Goal: Check status: Check status

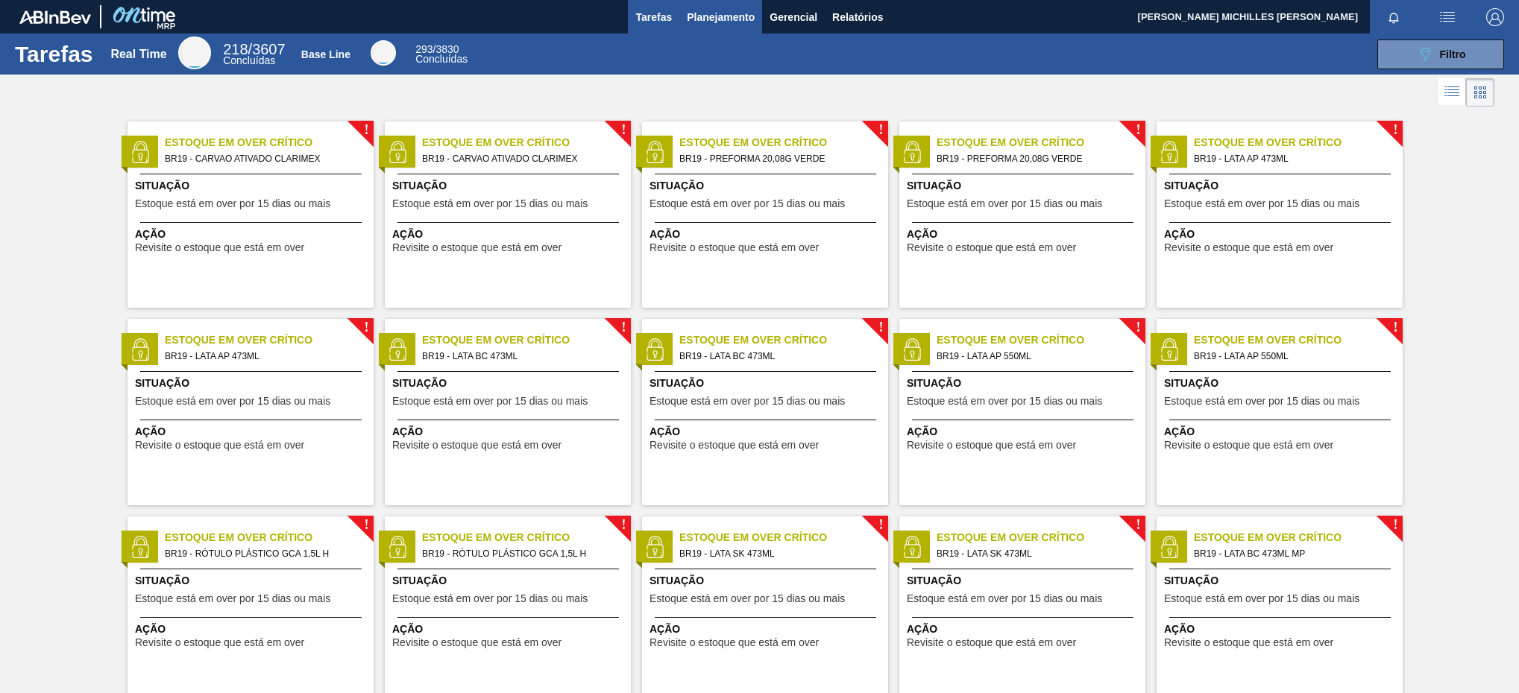
click at [738, 12] on span "Planejamento" at bounding box center [721, 17] width 68 height 18
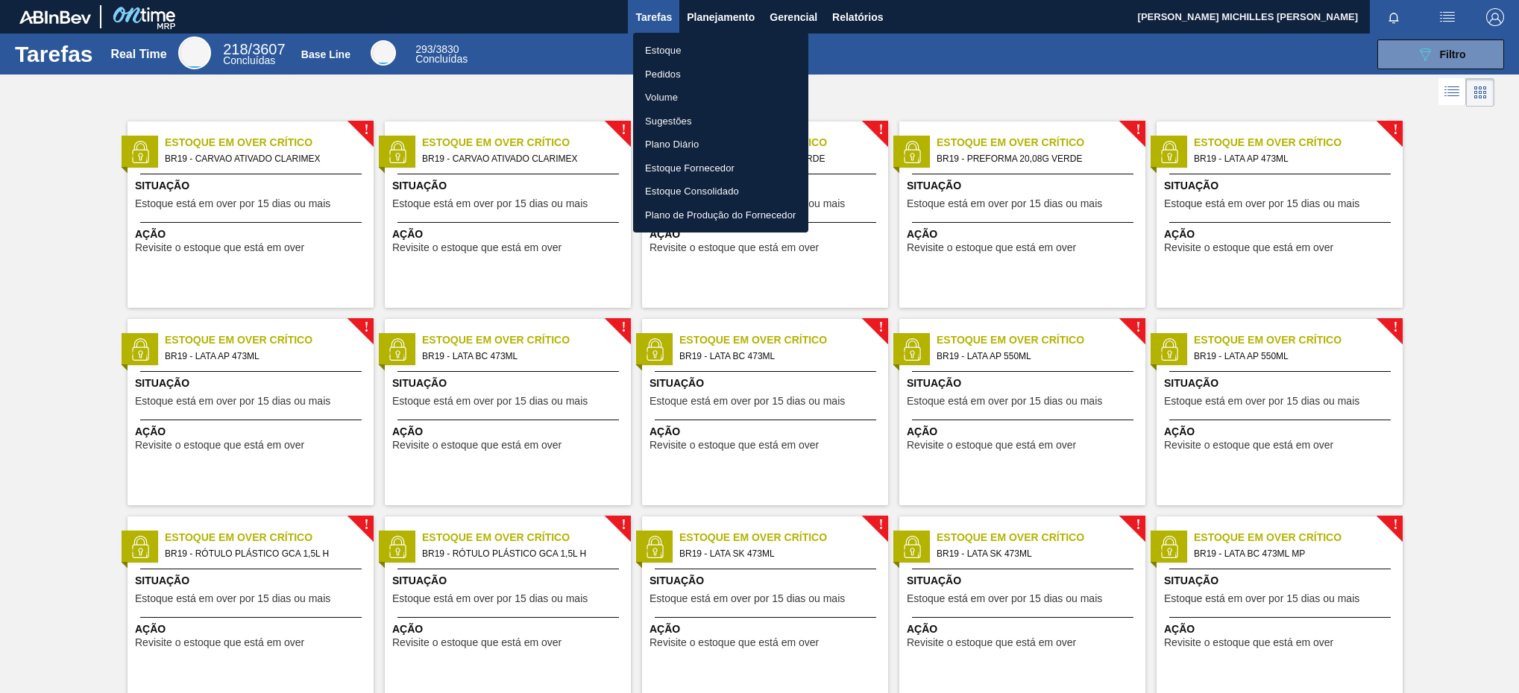
click at [734, 42] on li "Estoque" at bounding box center [720, 51] width 175 height 24
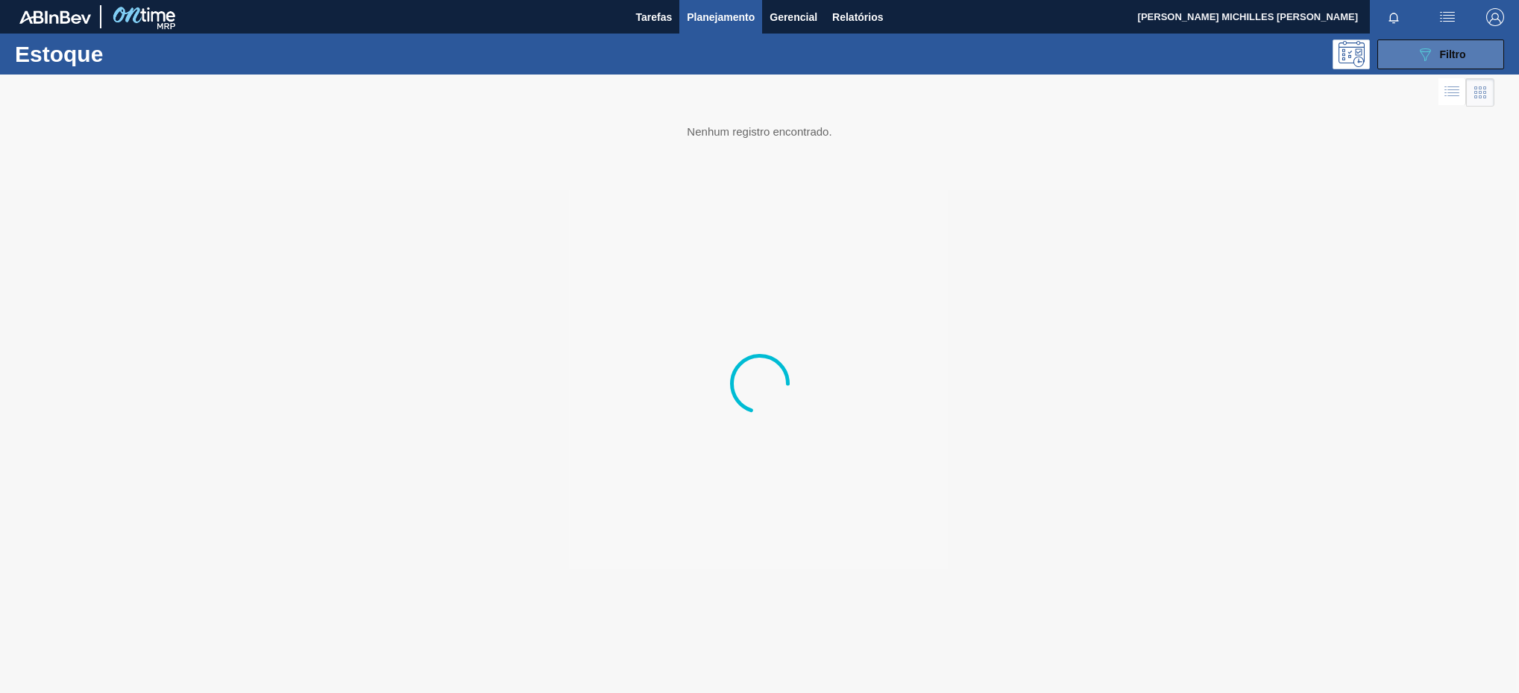
click at [1464, 56] on span "Filtro" at bounding box center [1453, 54] width 26 height 12
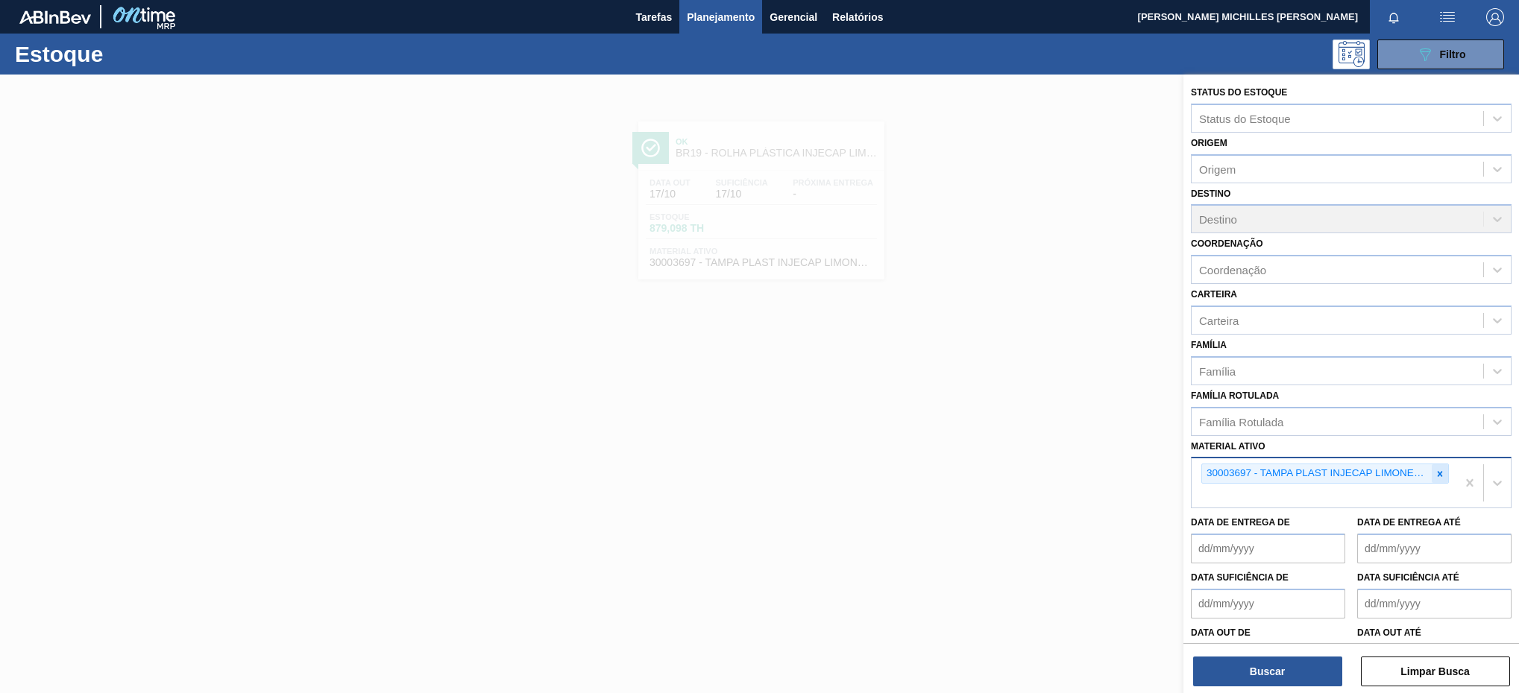
click at [1438, 475] on icon at bounding box center [1440, 473] width 5 height 5
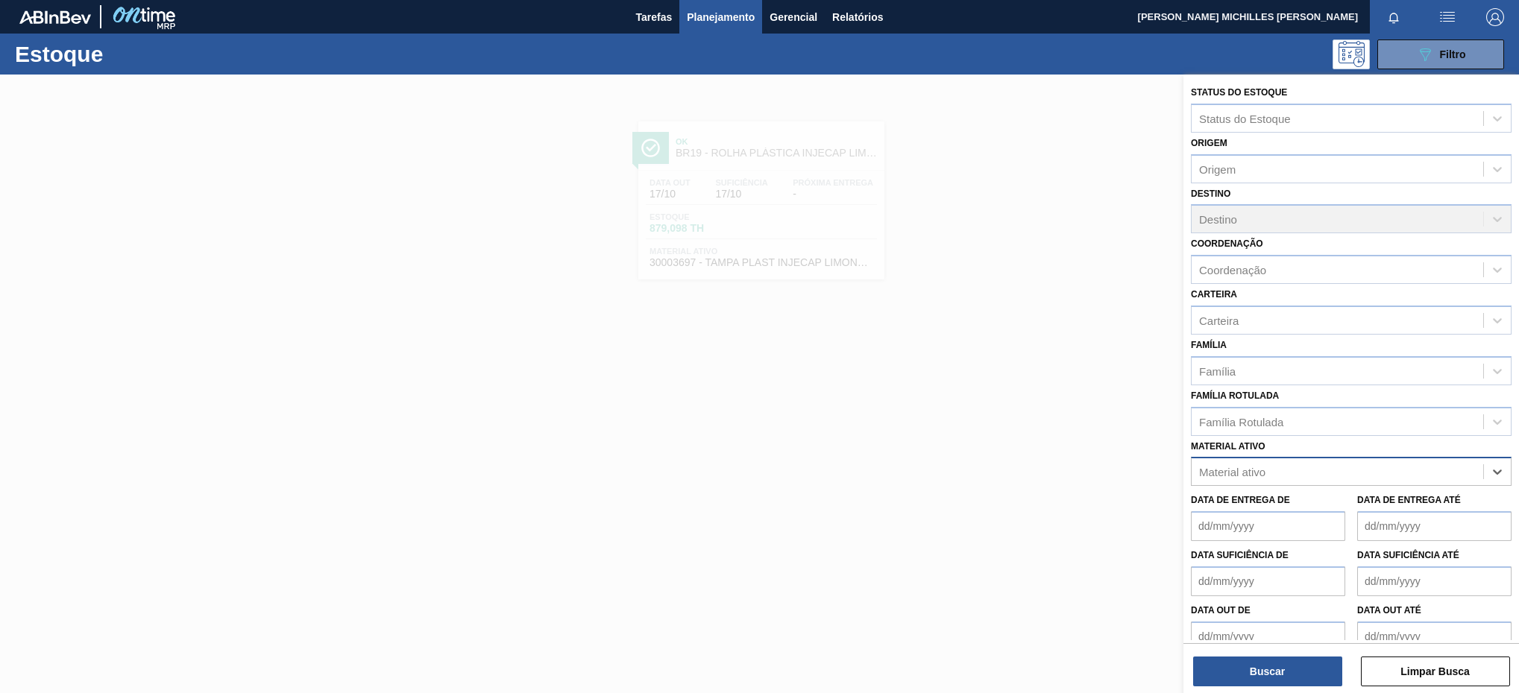
paste ativo "30002311"
type ativo "30002311"
click at [1344, 514] on div "30002311 - PREFORMA 40G VERDE" at bounding box center [1351, 509] width 321 height 28
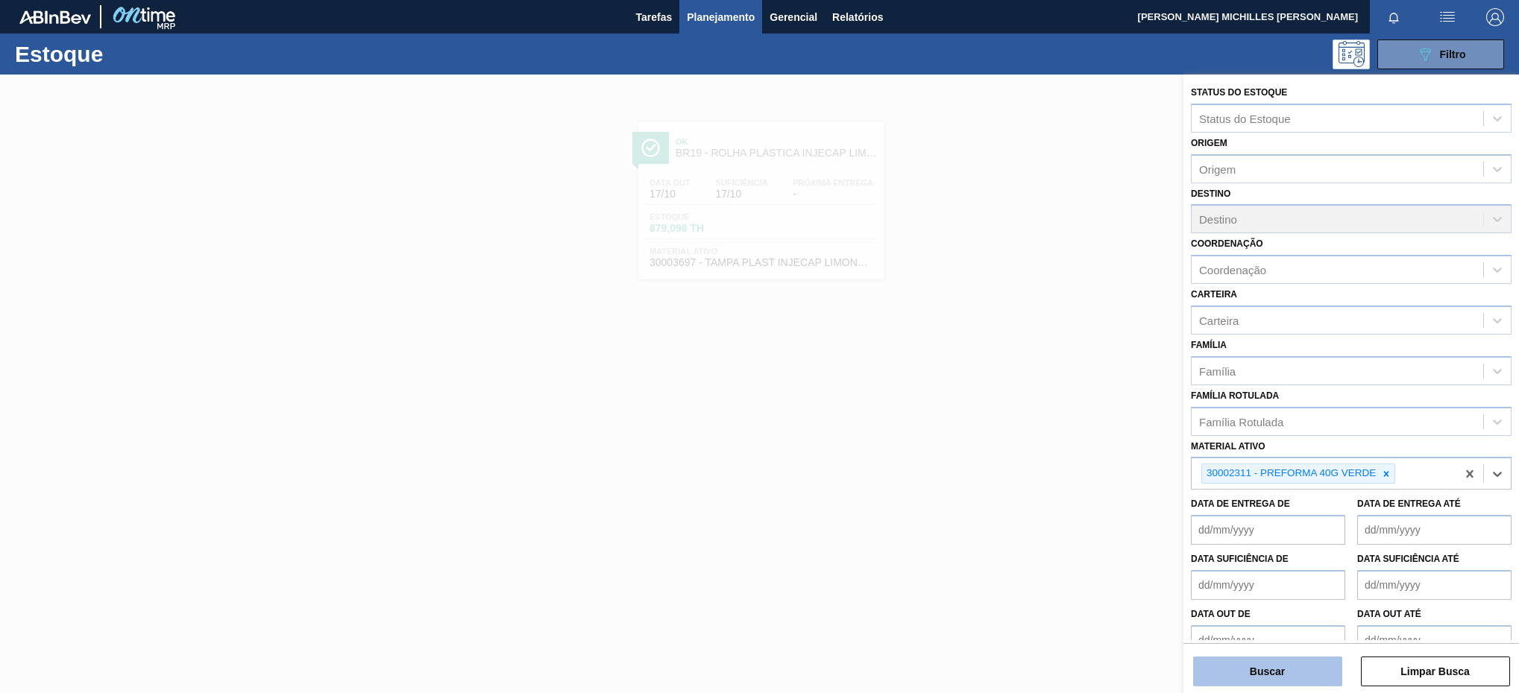
click at [1304, 676] on button "Buscar" at bounding box center [1267, 672] width 149 height 30
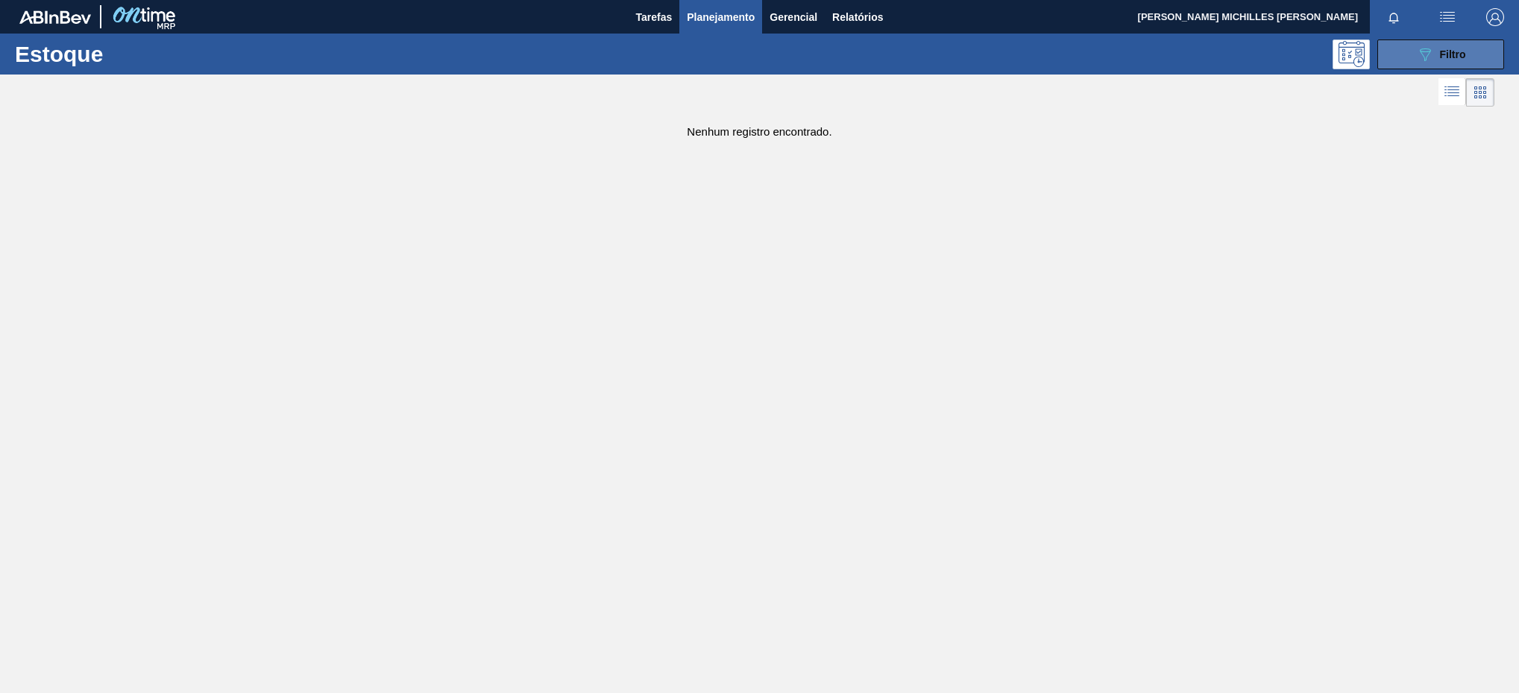
click at [1458, 54] on span "Filtro" at bounding box center [1453, 54] width 26 height 12
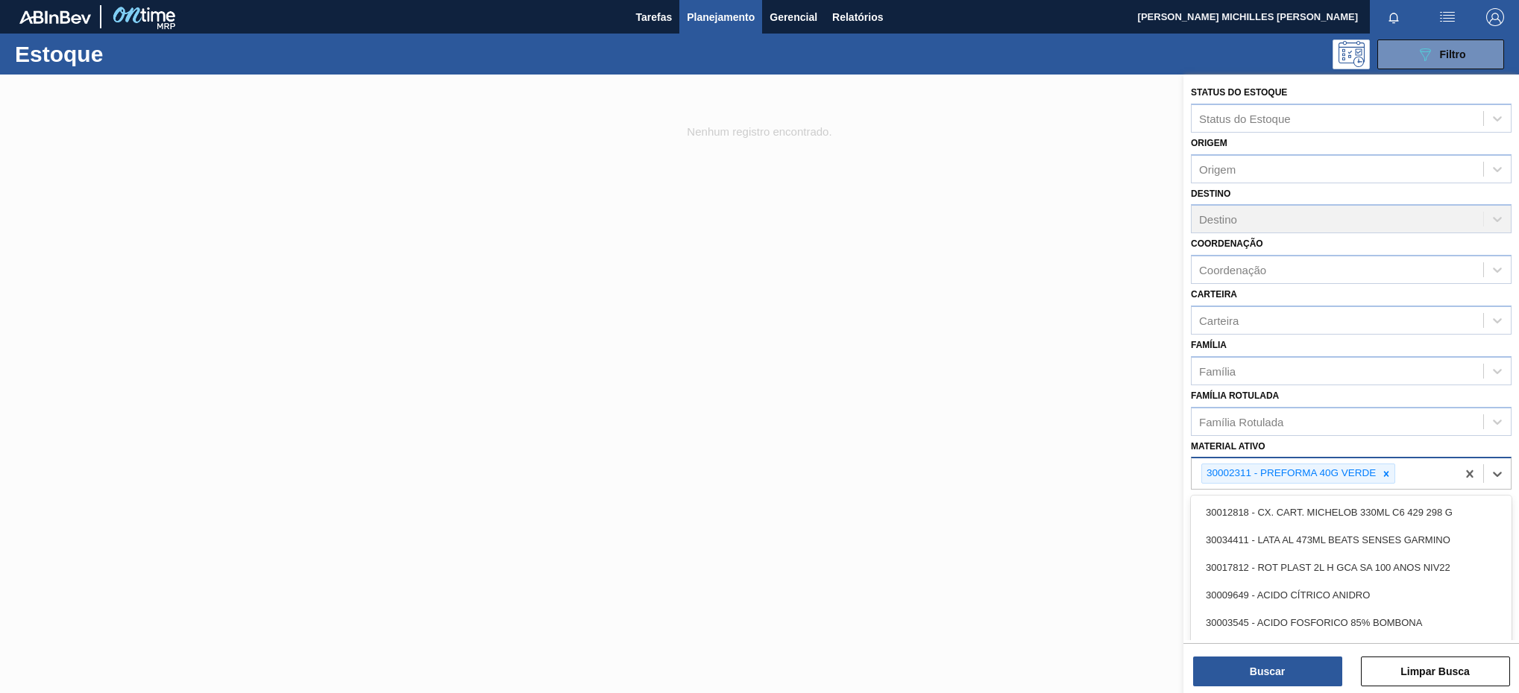
click at [1438, 479] on div "30002311 - PREFORMA 40G VERDE" at bounding box center [1323, 474] width 265 height 31
paste ativo "30003048"
type ativo "30003048"
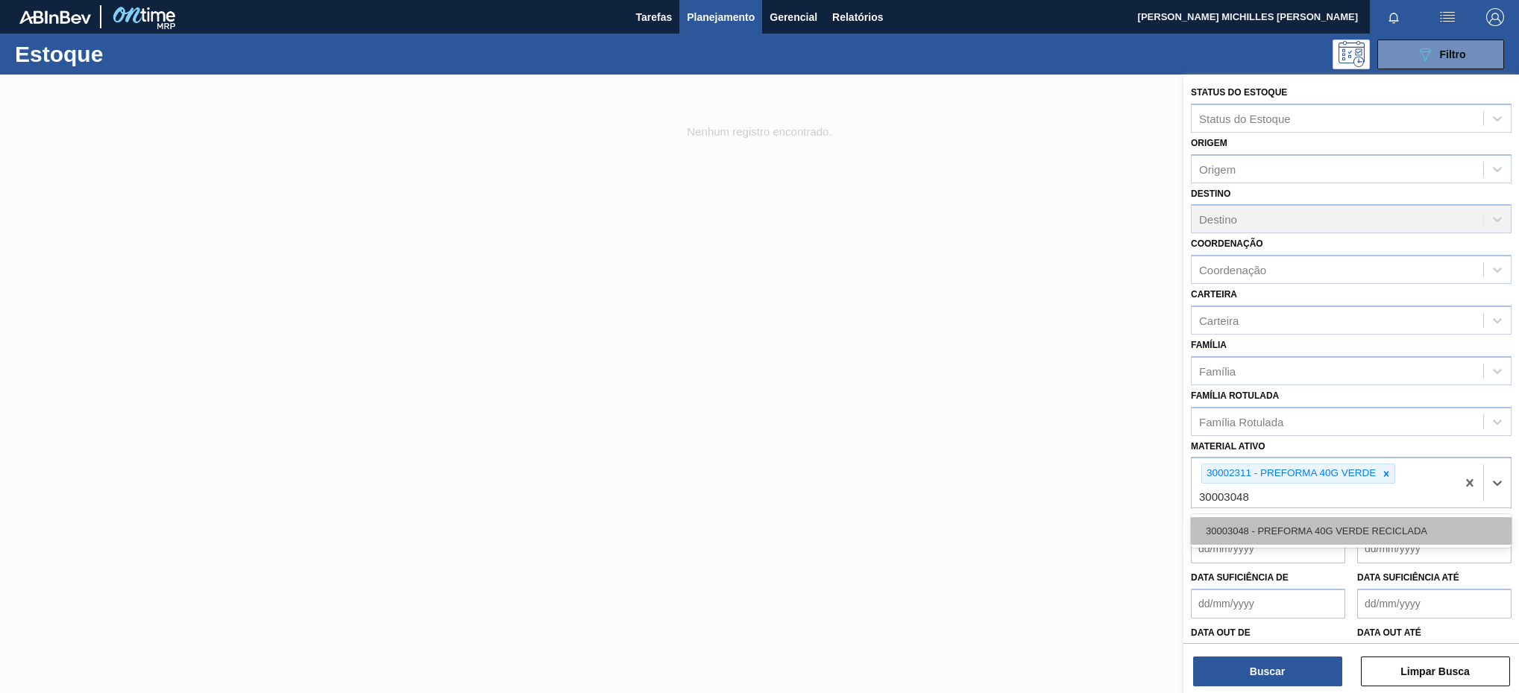
click at [1411, 532] on div "30003048 - PREFORMA 40G VERDE RECICLADA" at bounding box center [1351, 531] width 321 height 28
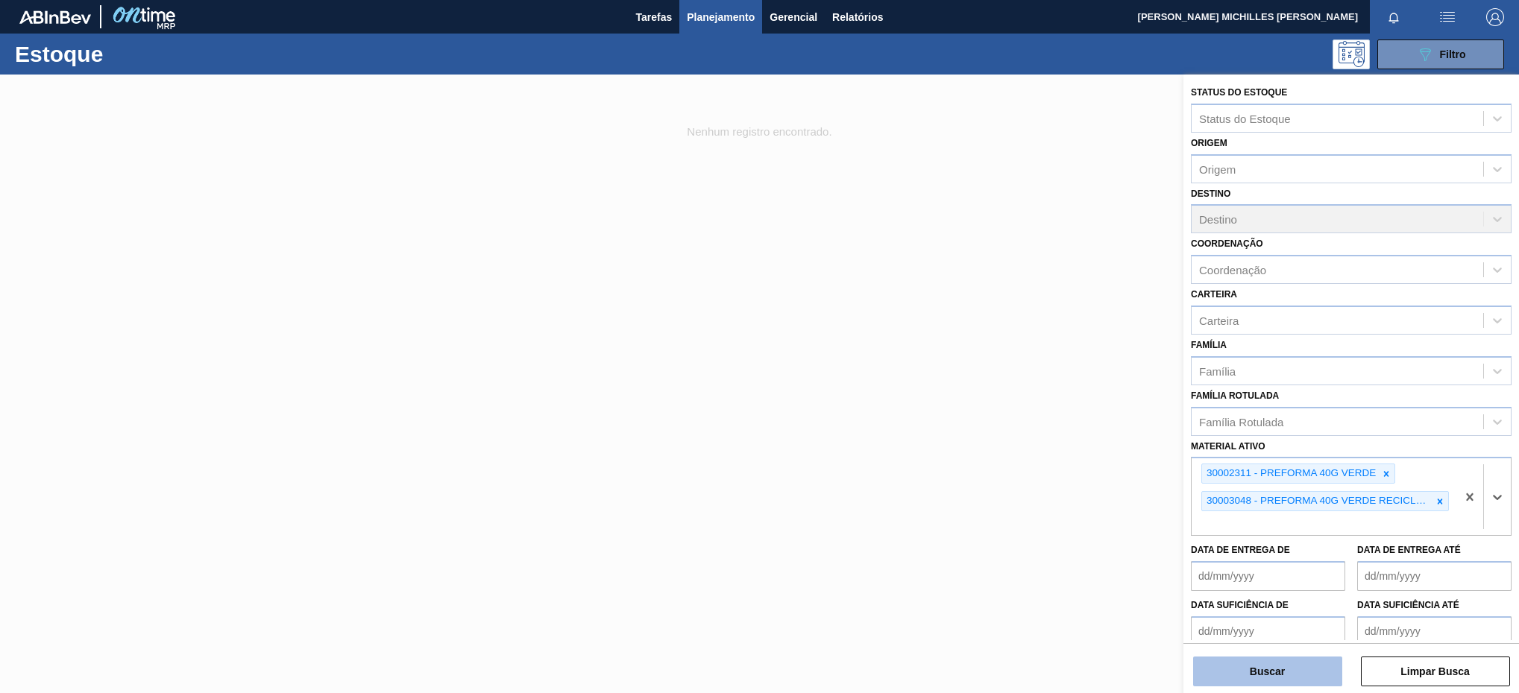
click at [1324, 667] on button "Buscar" at bounding box center [1267, 672] width 149 height 30
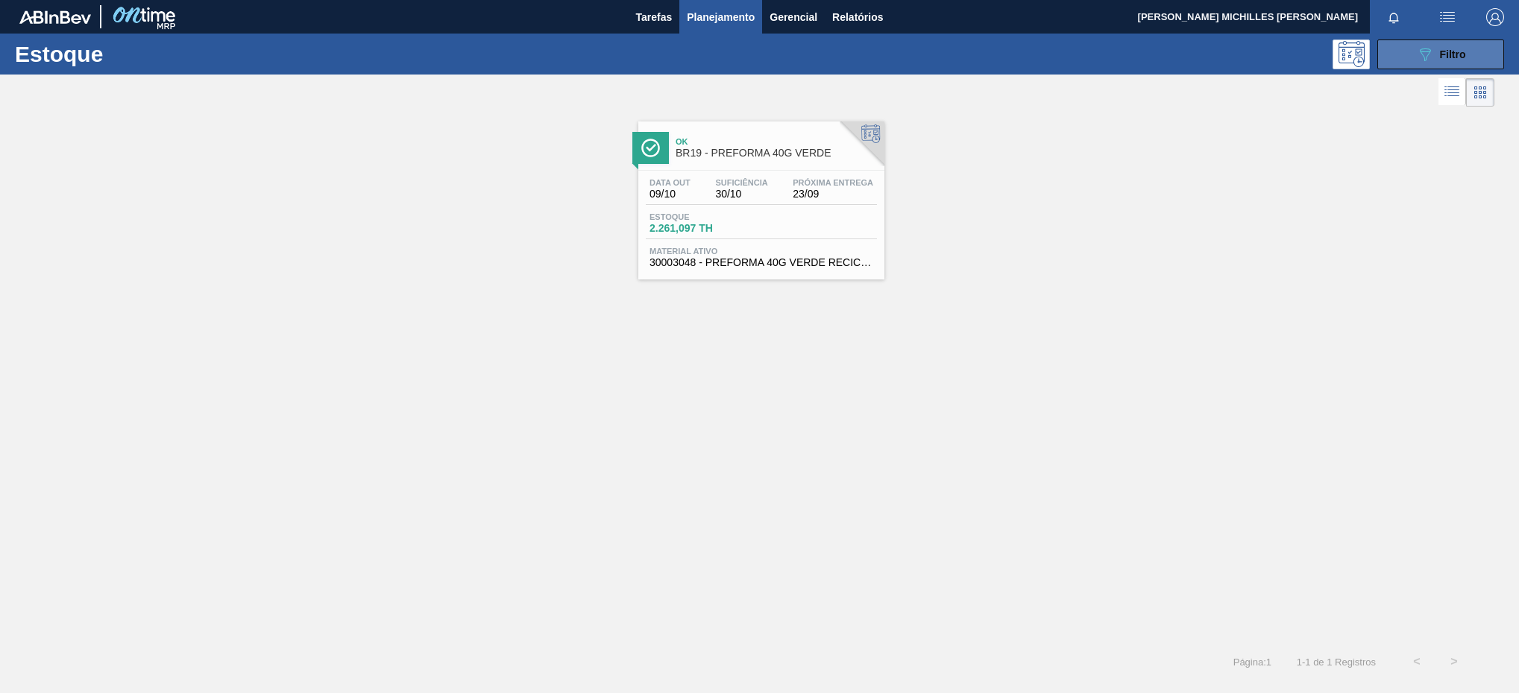
click at [1447, 59] on span "Filtro" at bounding box center [1453, 54] width 26 height 12
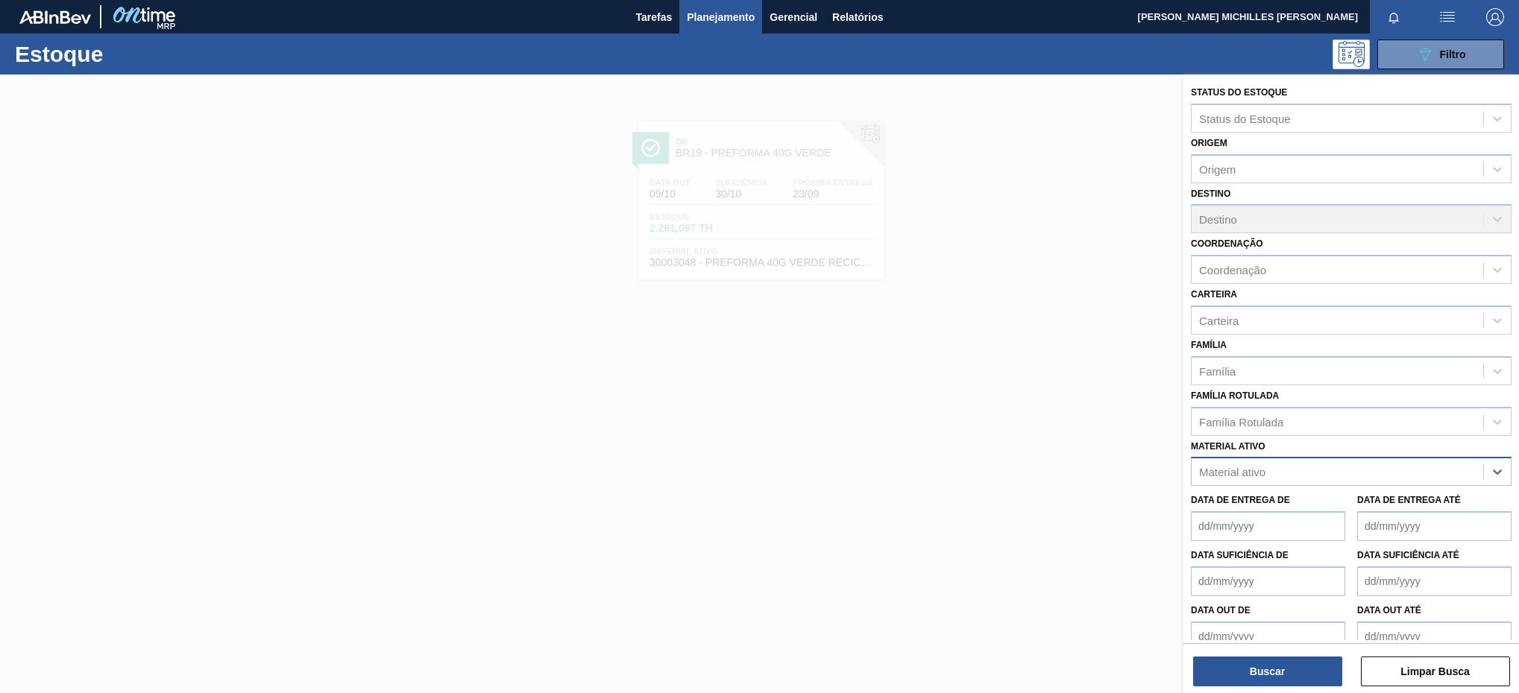
paste ativo "30003105"
type ativo "30003105"
click at [1376, 503] on div "30003105 - ADESIVO TECHNOMELT EM 362" at bounding box center [1351, 509] width 321 height 28
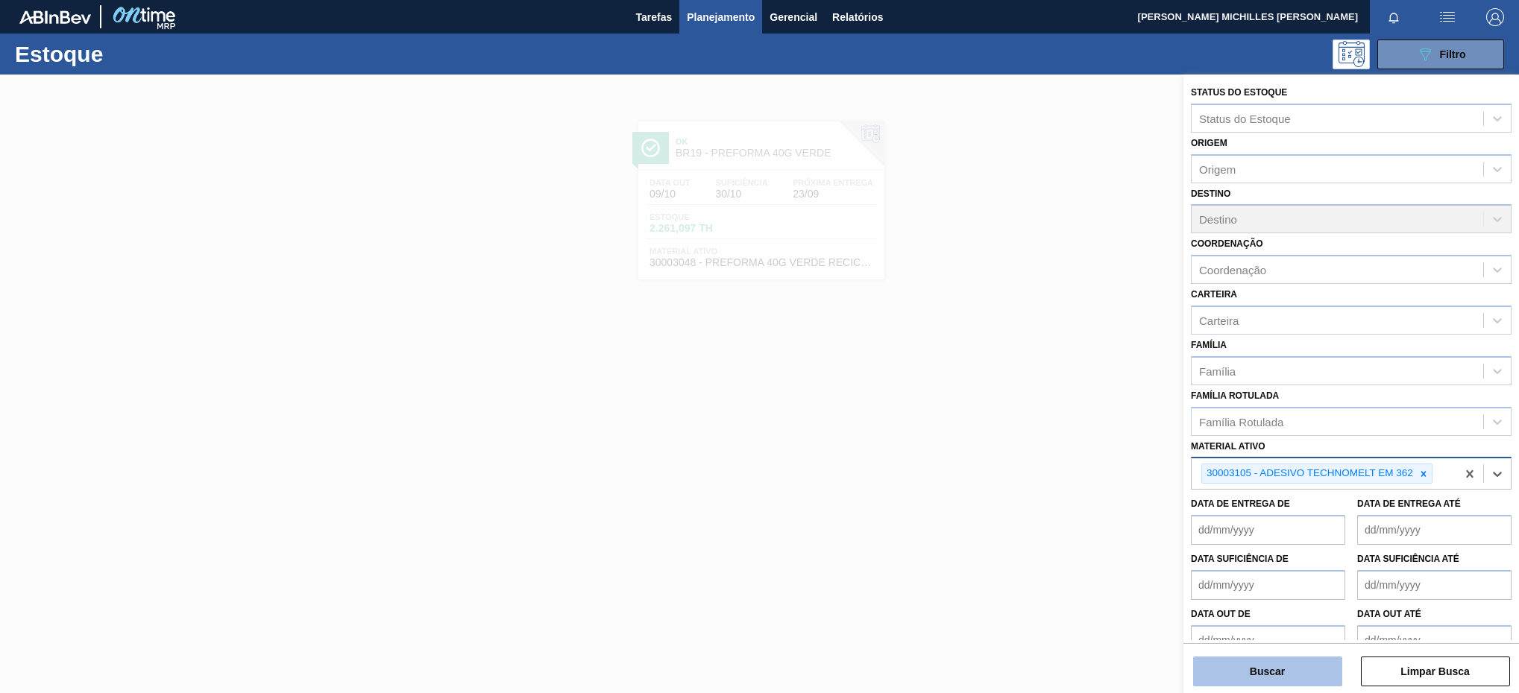
click at [1324, 683] on button "Buscar" at bounding box center [1267, 672] width 149 height 30
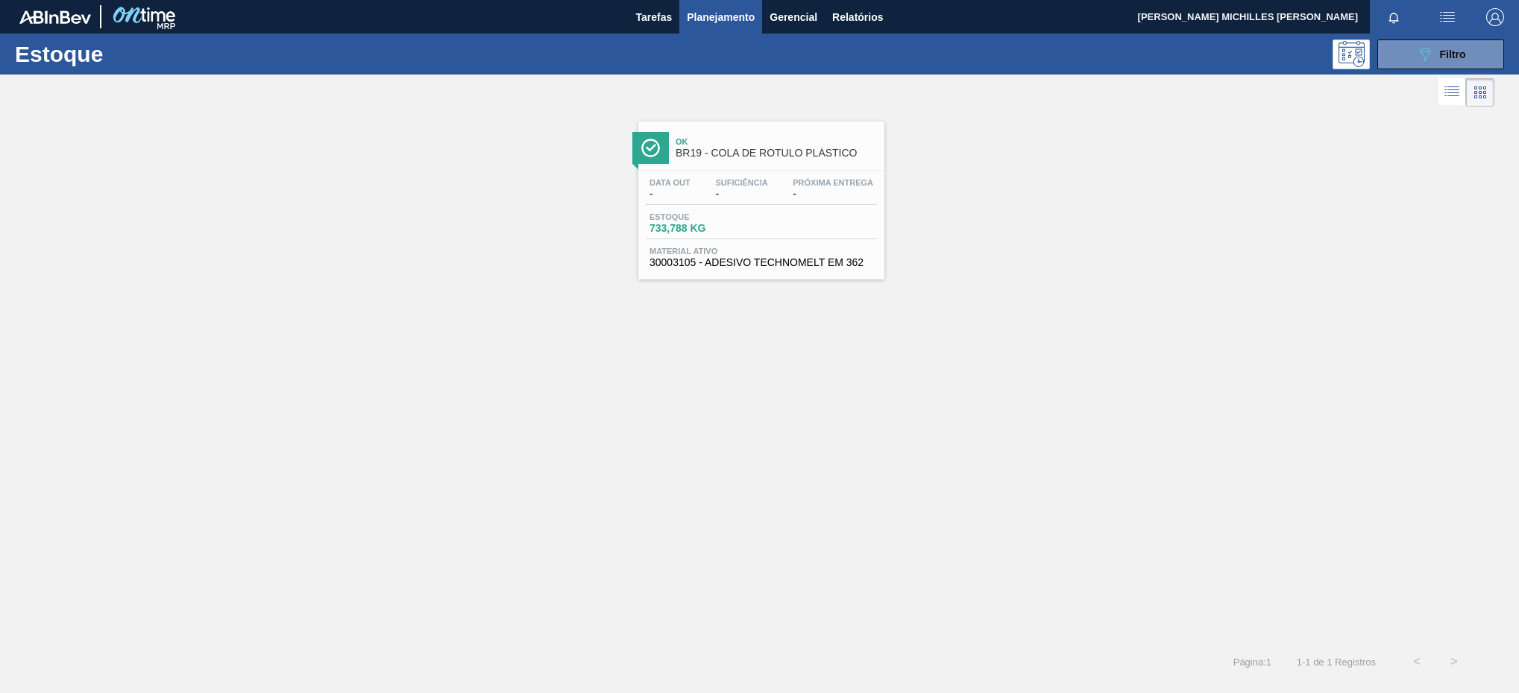
click at [843, 199] on span "-" at bounding box center [833, 194] width 81 height 11
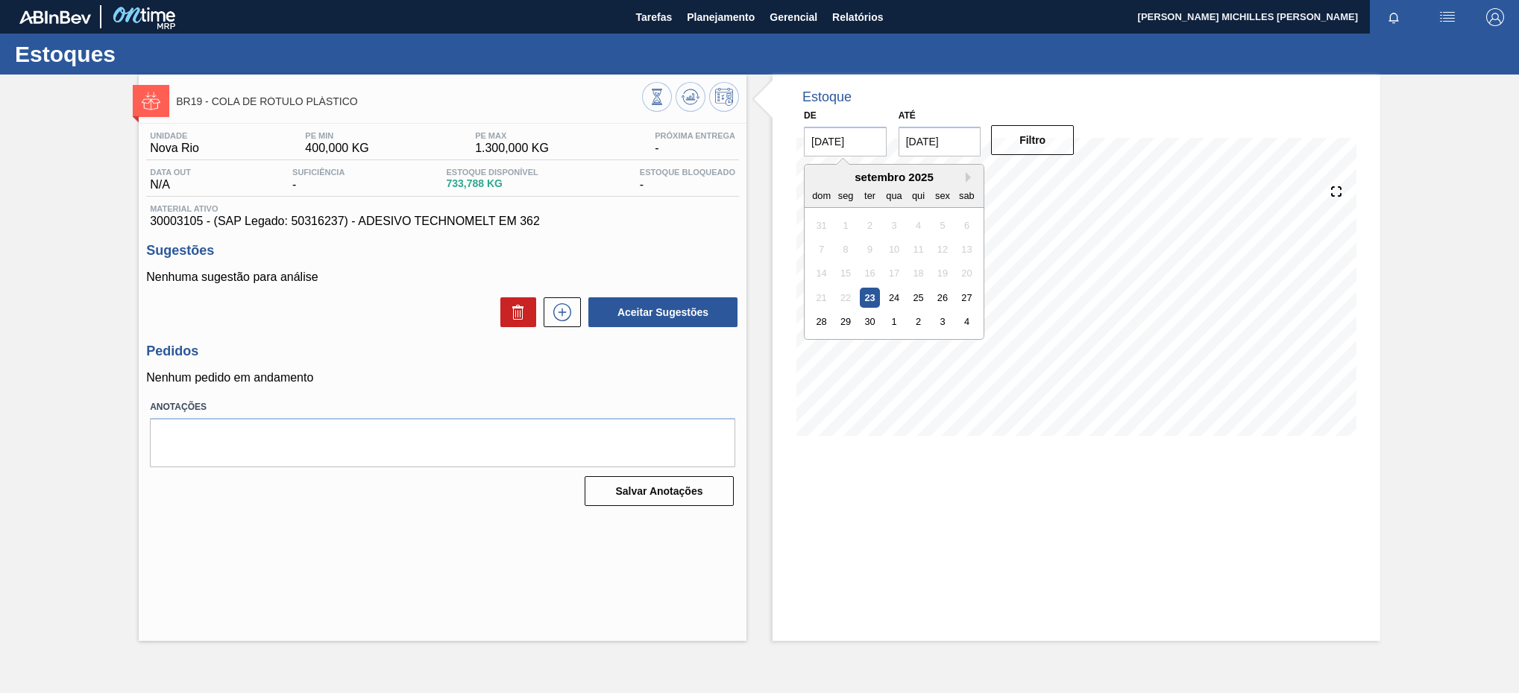
click at [837, 148] on input "[DATE]" at bounding box center [845, 142] width 83 height 30
click at [743, 16] on span "Planejamento" at bounding box center [721, 17] width 68 height 18
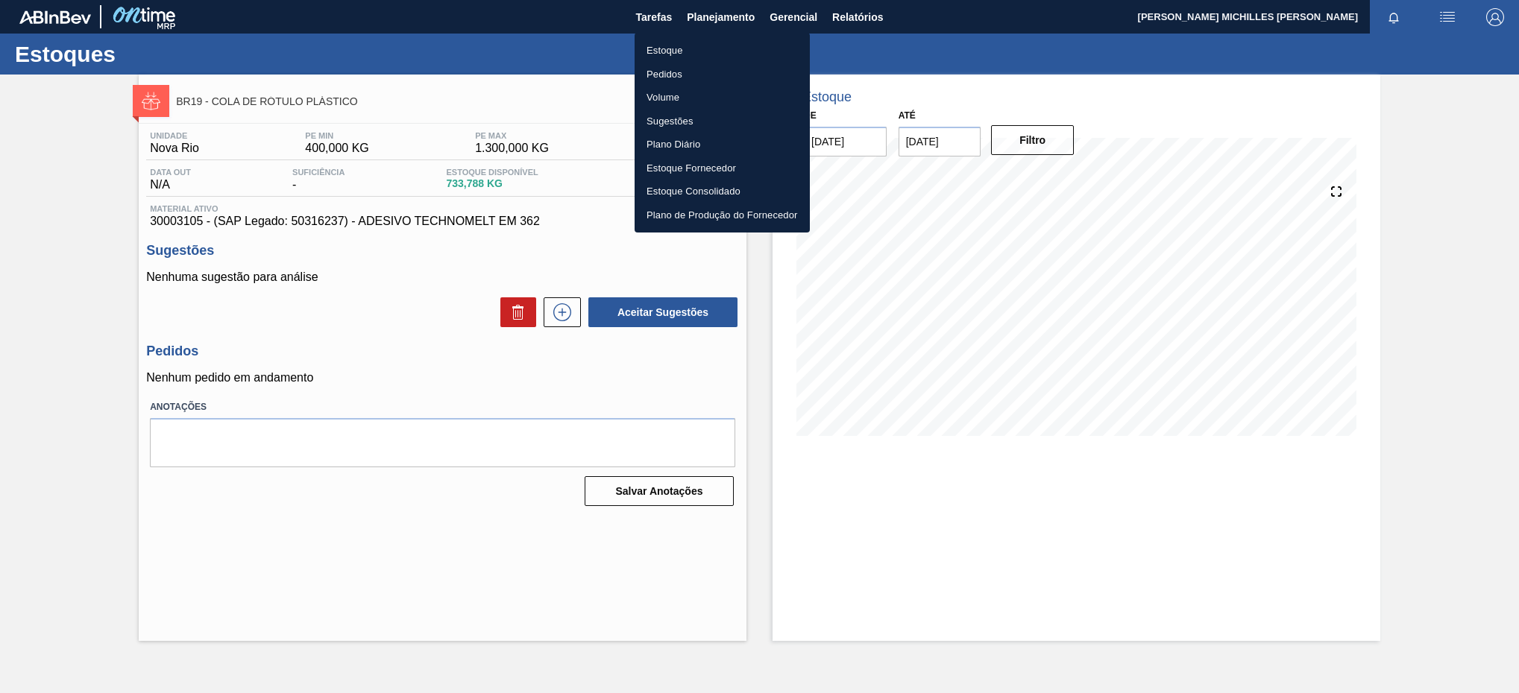
click at [730, 19] on div at bounding box center [759, 346] width 1519 height 693
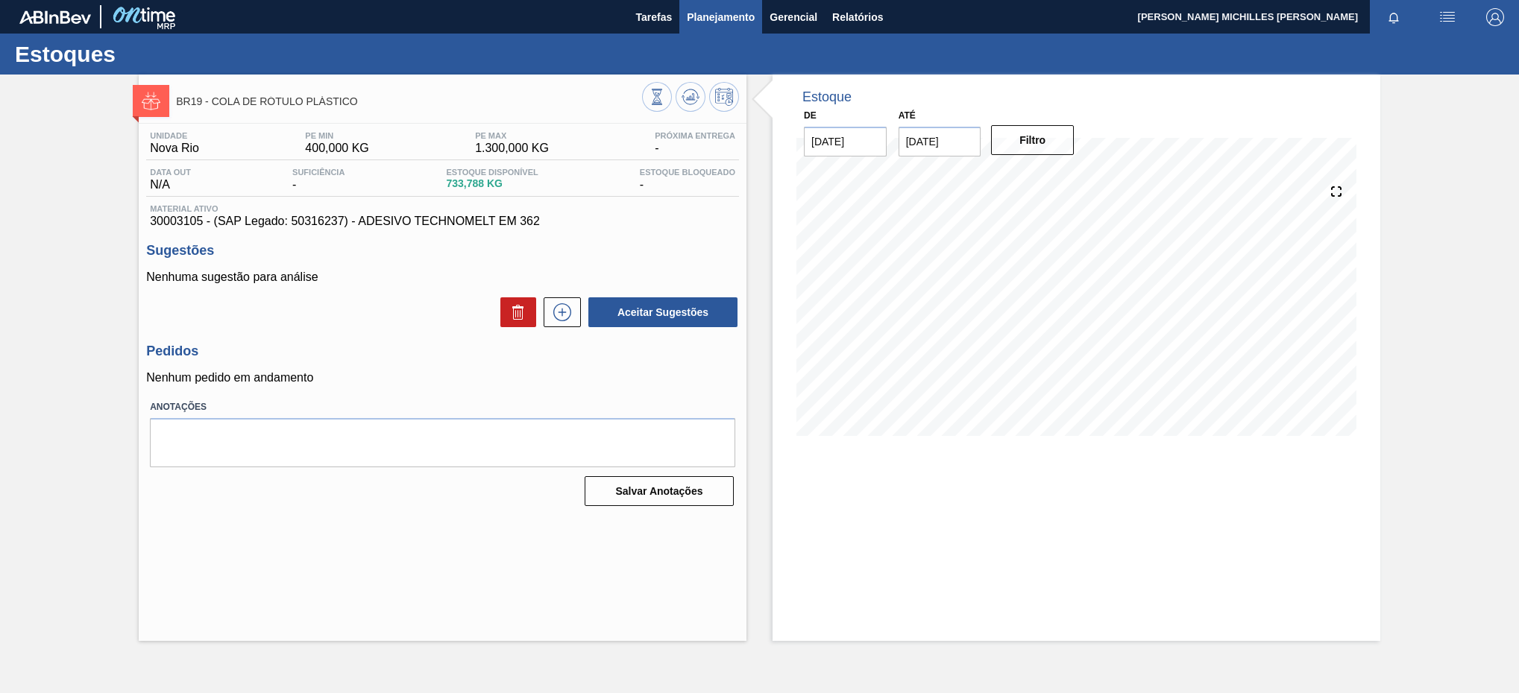
click at [730, 16] on span "Planejamento" at bounding box center [721, 17] width 68 height 18
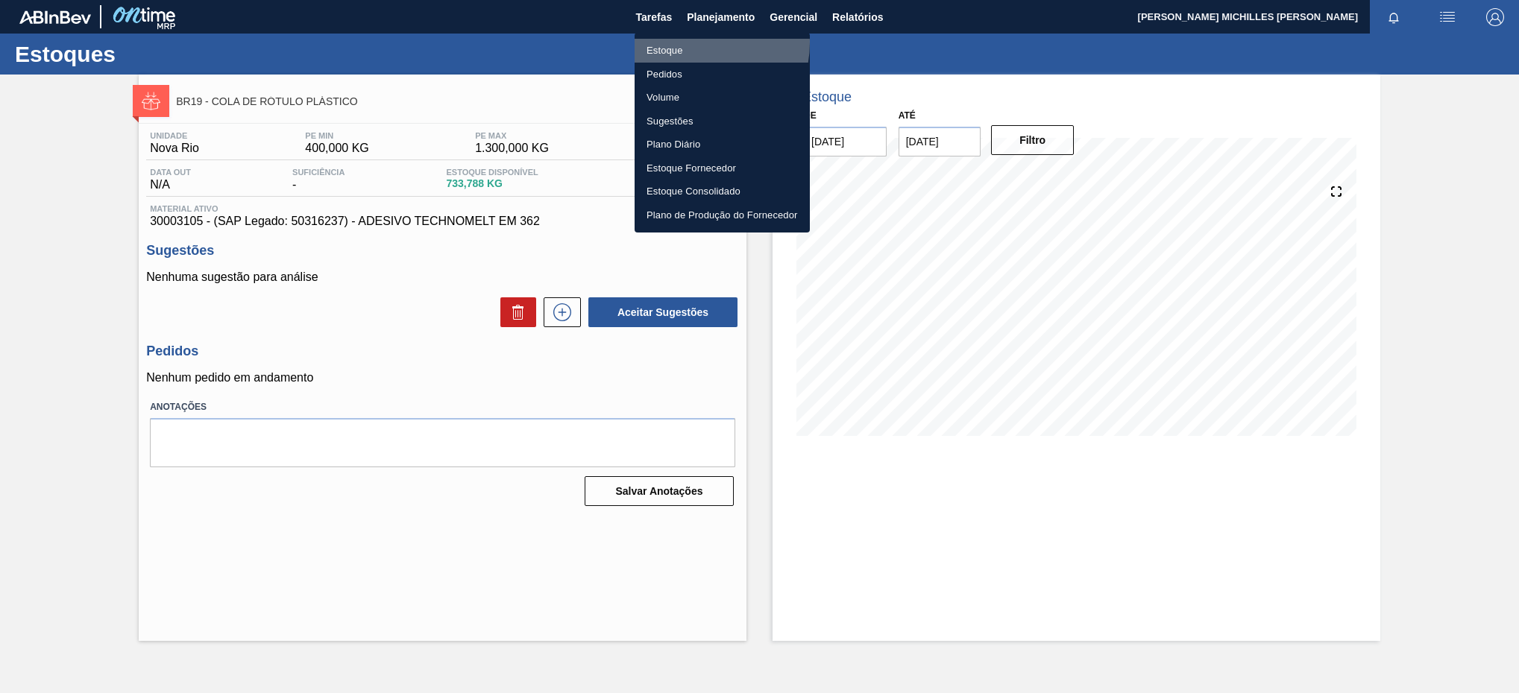
click at [687, 42] on li "Estoque" at bounding box center [722, 51] width 175 height 24
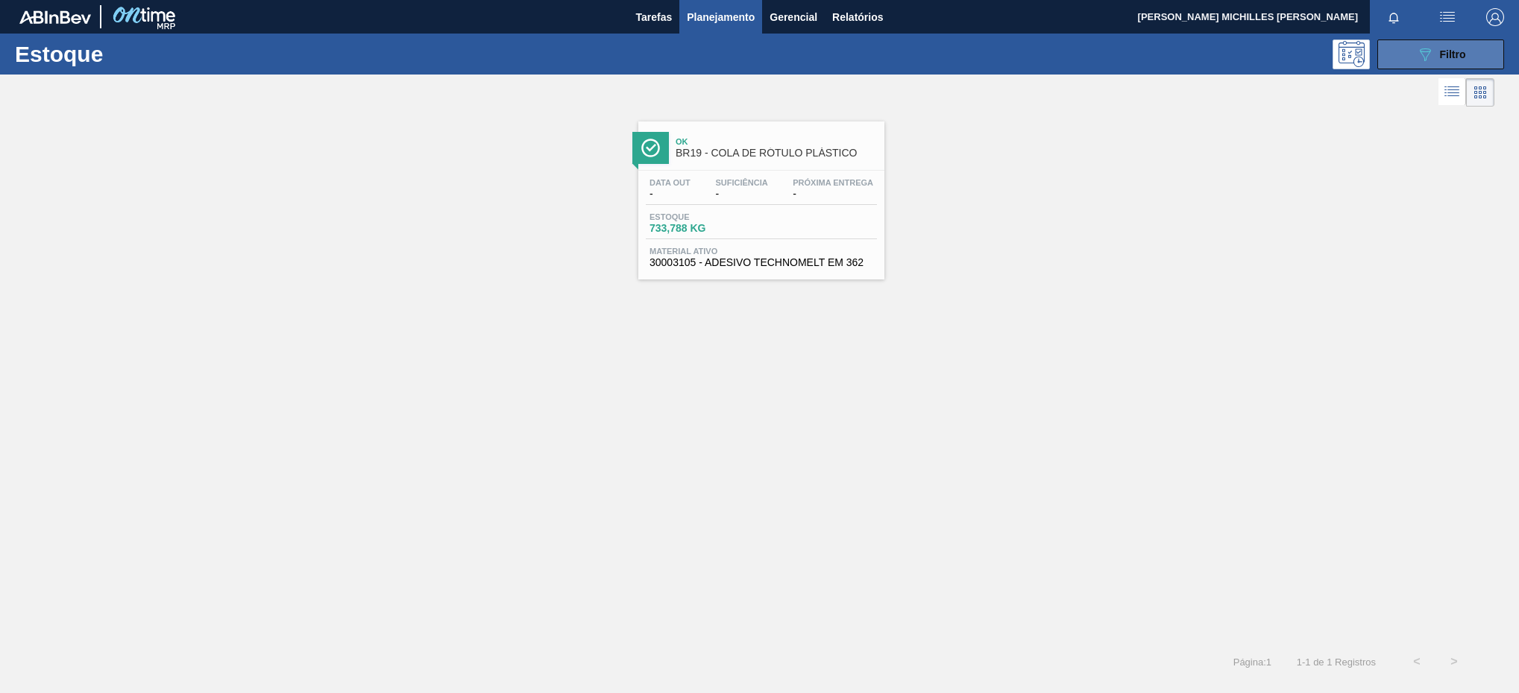
click at [1420, 54] on icon "089F7B8B-B2A5-4AFE-B5C0-19BA573D28AC" at bounding box center [1425, 54] width 18 height 18
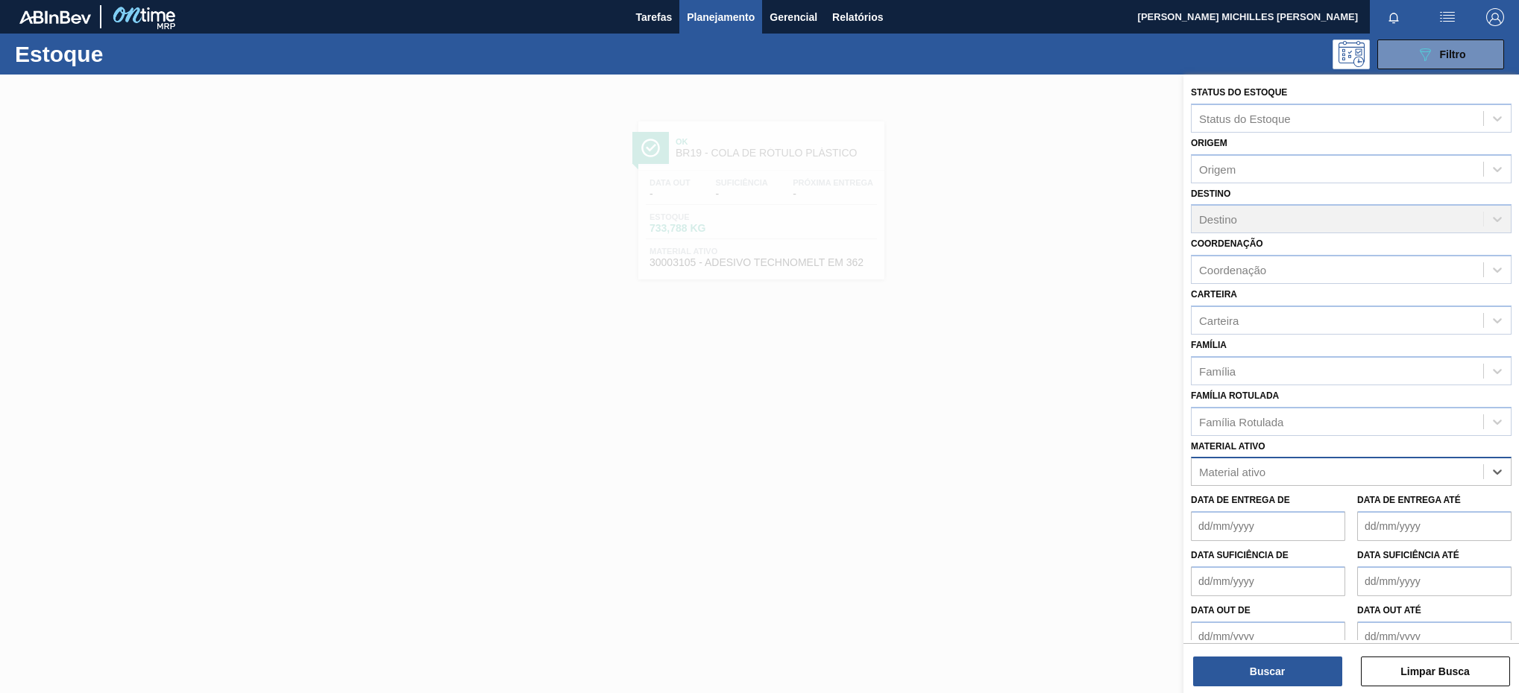
paste ativo "30030680"
type ativo "30030680"
click at [1394, 503] on div "30030680 - TAMPA PLAST INJECAP GCA ZERO NIV24" at bounding box center [1351, 509] width 321 height 28
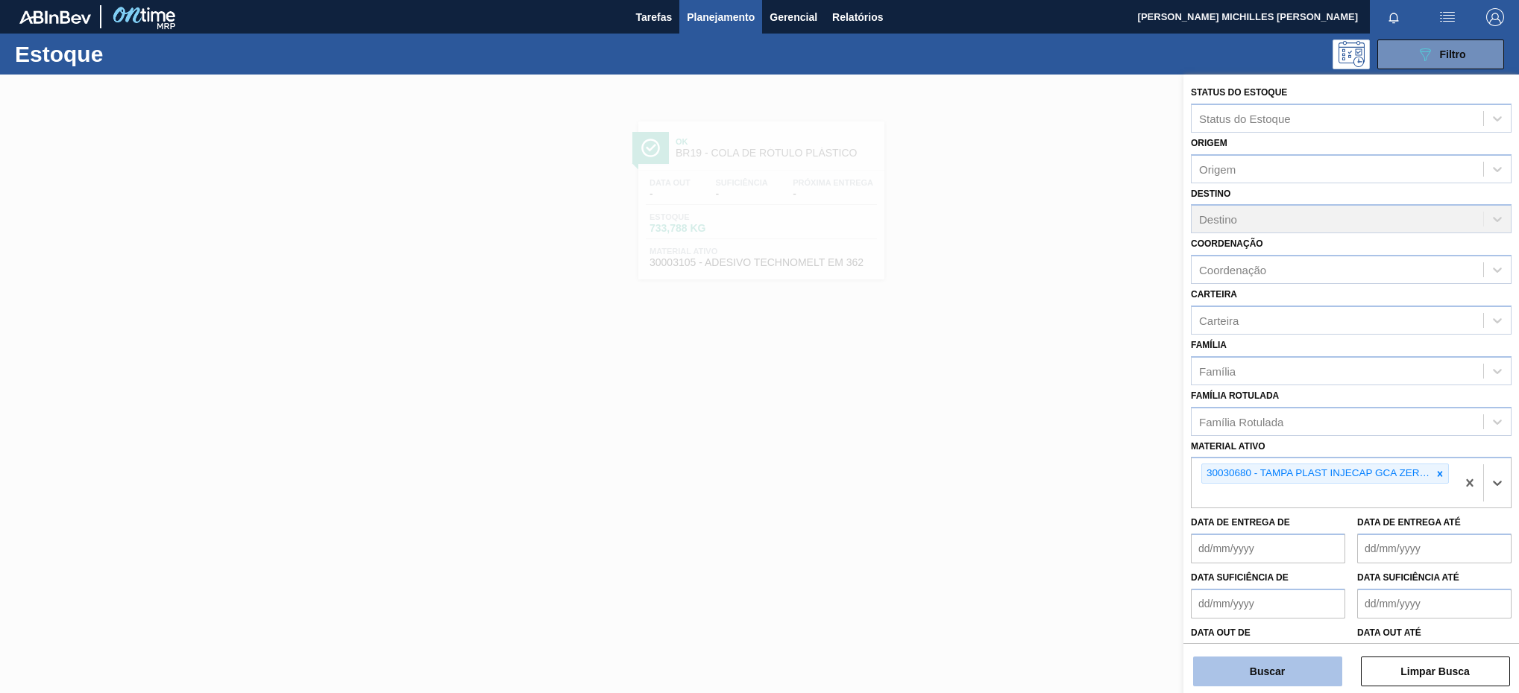
click at [1278, 658] on button "Buscar" at bounding box center [1267, 672] width 149 height 30
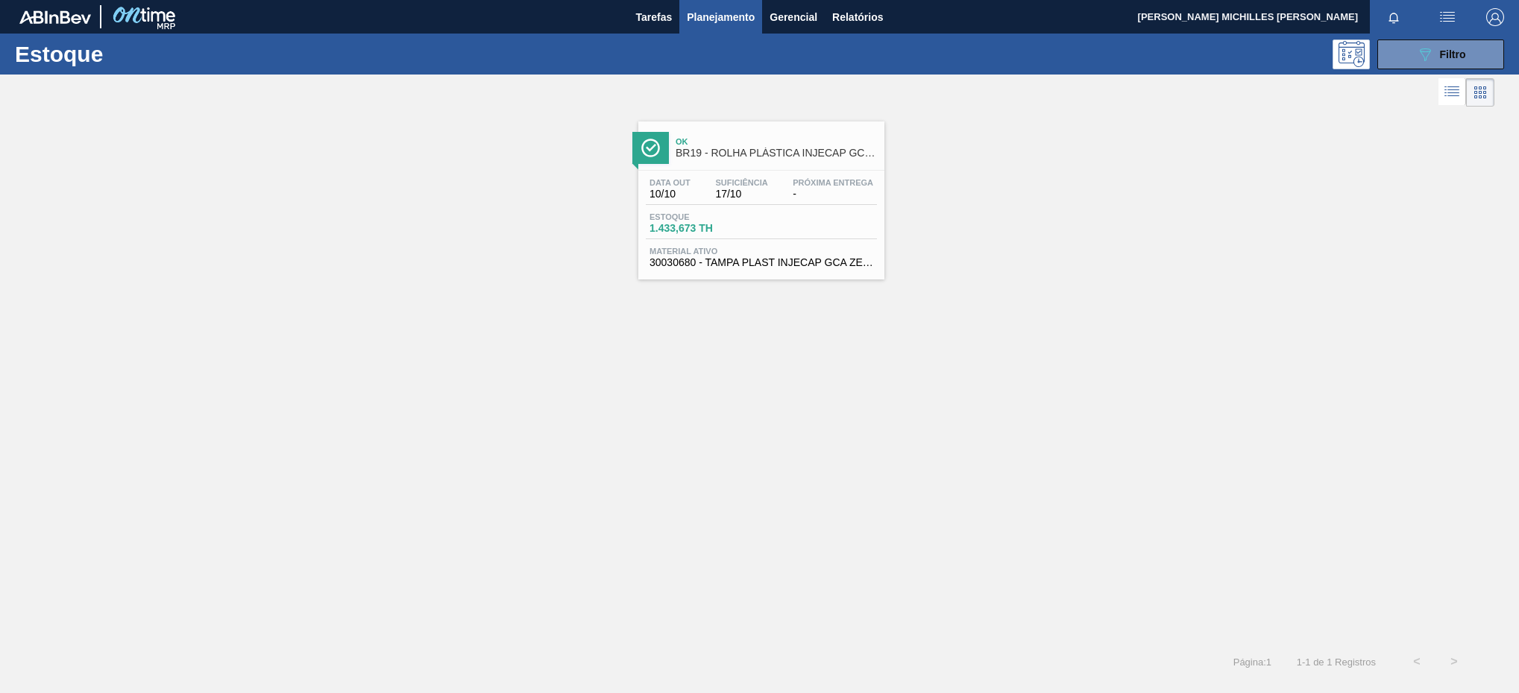
click at [832, 213] on div "Estoque 1.433,673 TH" at bounding box center [761, 225] width 231 height 27
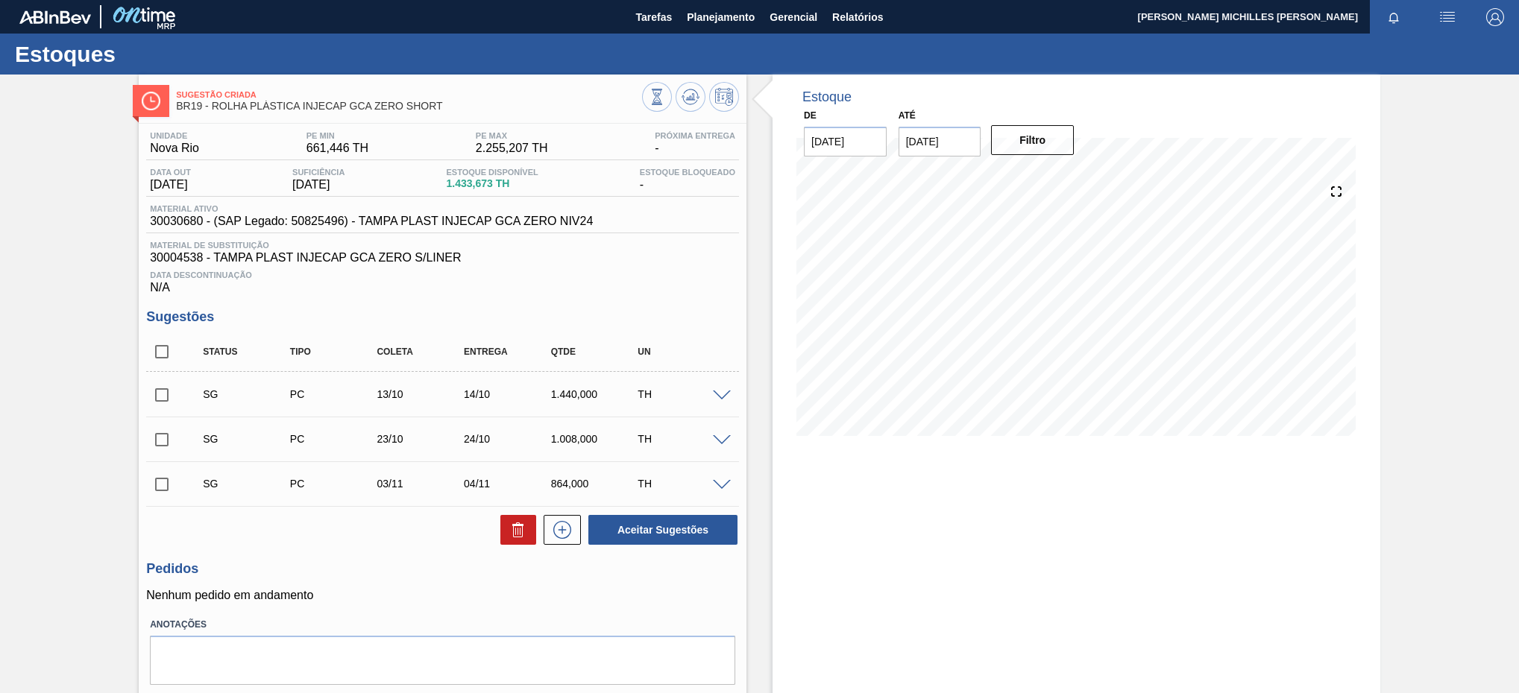
click at [951, 154] on input "[DATE]" at bounding box center [939, 142] width 83 height 30
drag, startPoint x: 962, startPoint y: 139, endPoint x: 899, endPoint y: 143, distance: 62.8
click at [899, 143] on input "[DATE]" at bounding box center [939, 142] width 83 height 30
type input "[DATE]"
click at [1034, 143] on button "Filtro" at bounding box center [1032, 140] width 83 height 30
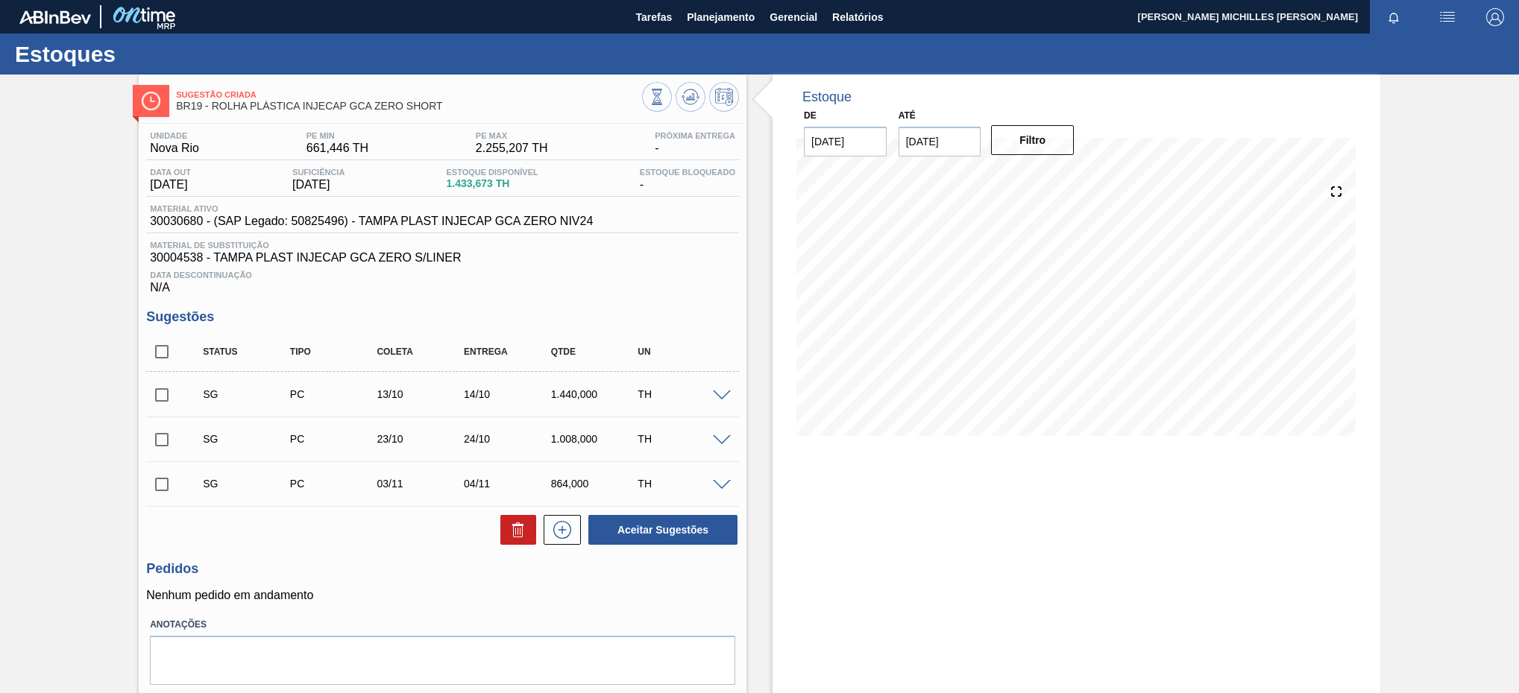
click at [188, 260] on span "30004538 - TAMPA PLAST INJECAP GCA ZERO S/LINER" at bounding box center [442, 257] width 585 height 13
click at [213, 276] on span "Data Descontinuação" at bounding box center [442, 275] width 585 height 9
click at [180, 262] on span "30004538 - TAMPA PLAST INJECAP GCA ZERO S/LINER" at bounding box center [442, 257] width 585 height 13
click at [183, 265] on span "30004538 - TAMPA PLAST INJECAP GCA ZERO S/LINER" at bounding box center [442, 257] width 585 height 13
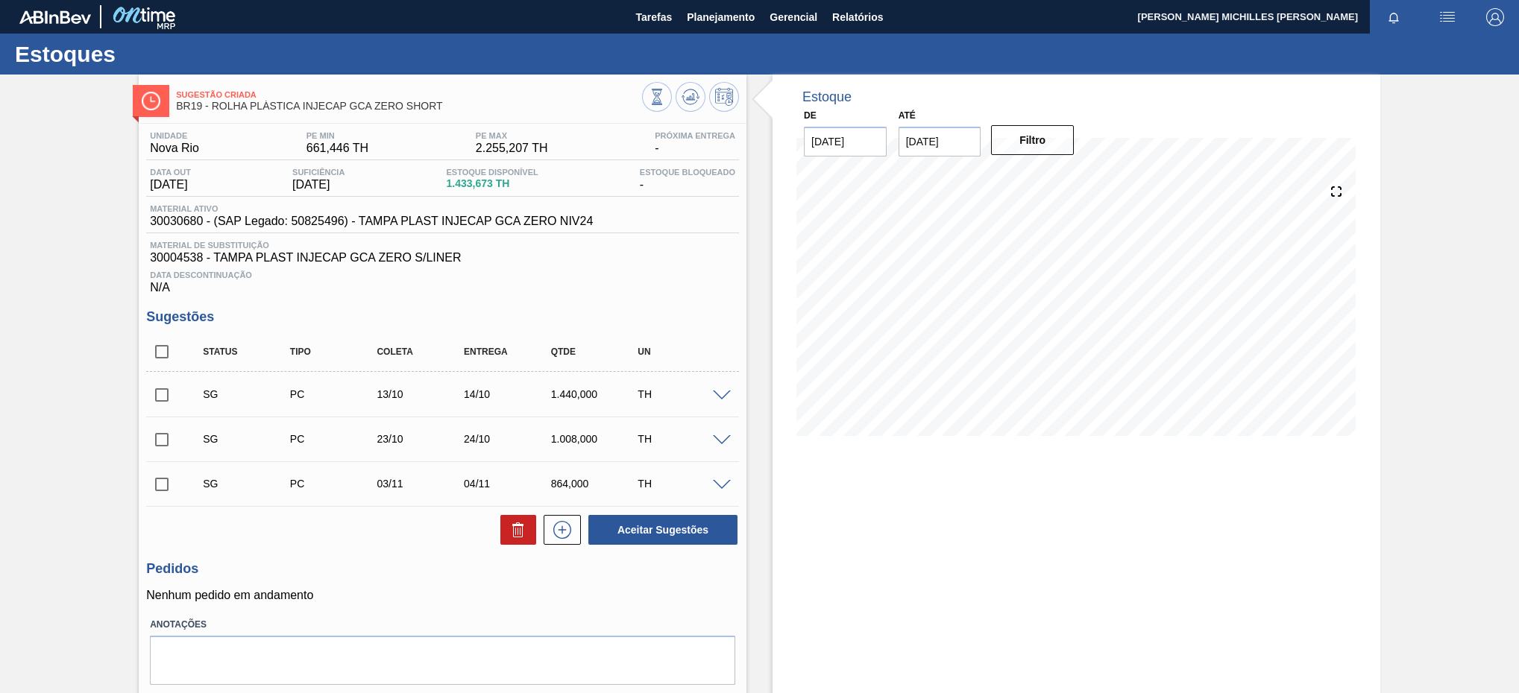
click at [182, 262] on span "30004538 - TAMPA PLAST INJECAP GCA ZERO S/LINER" at bounding box center [442, 257] width 585 height 13
copy span "30004538"
click at [722, 399] on span at bounding box center [722, 396] width 18 height 11
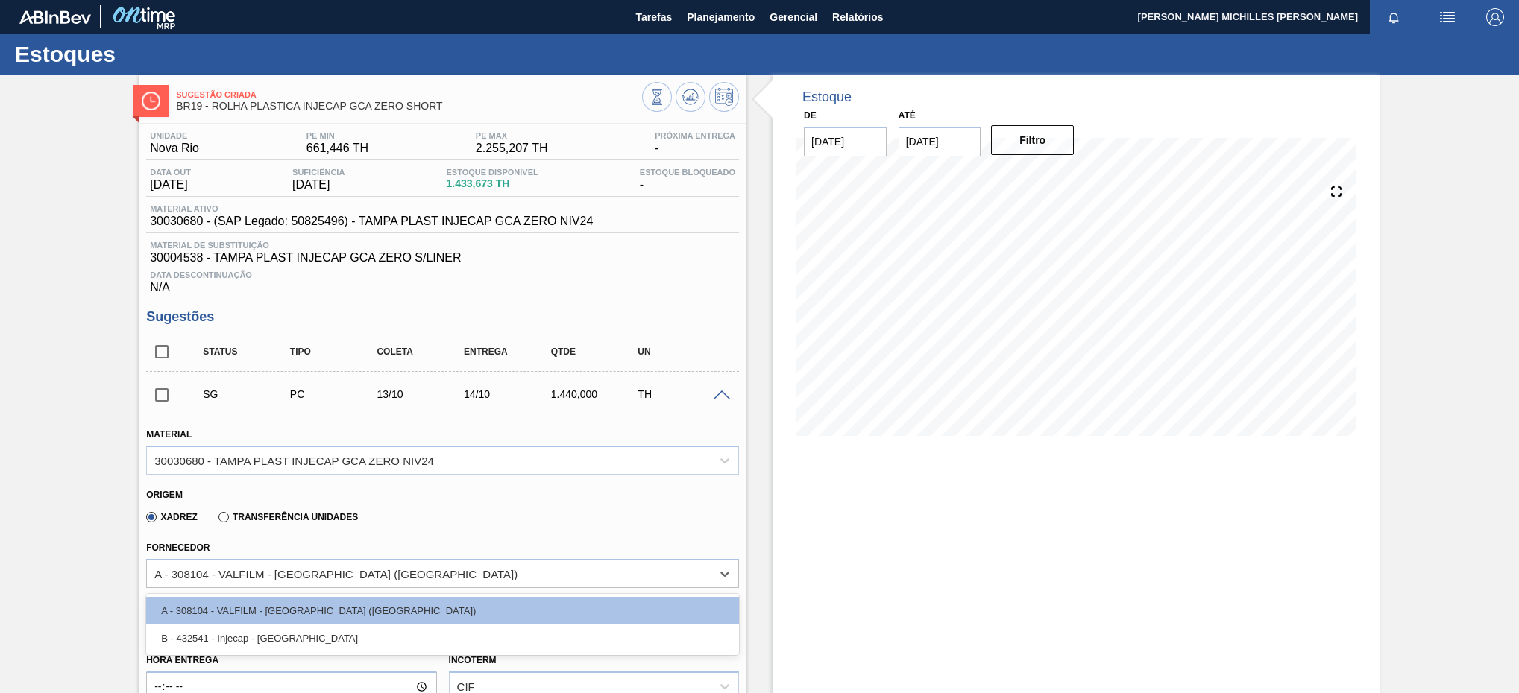
drag, startPoint x: 390, startPoint y: 586, endPoint x: 110, endPoint y: 582, distance: 279.6
click at [110, 582] on div "Sugestão Criada BR19 - ROLHA PLÁSTICA INJECAP GCA ZERO SHORT Unidade Nova Rio P…" at bounding box center [759, 684] width 1519 height 1219
click at [390, 569] on div "A - 308104 - VALFILM - [GEOGRAPHIC_DATA] ([GEOGRAPHIC_DATA])" at bounding box center [429, 574] width 564 height 22
drag, startPoint x: 371, startPoint y: 586, endPoint x: 309, endPoint y: 582, distance: 62.7
click at [311, 585] on div "A - 308104 - VALFILM - [GEOGRAPHIC_DATA] ([GEOGRAPHIC_DATA])" at bounding box center [429, 574] width 564 height 22
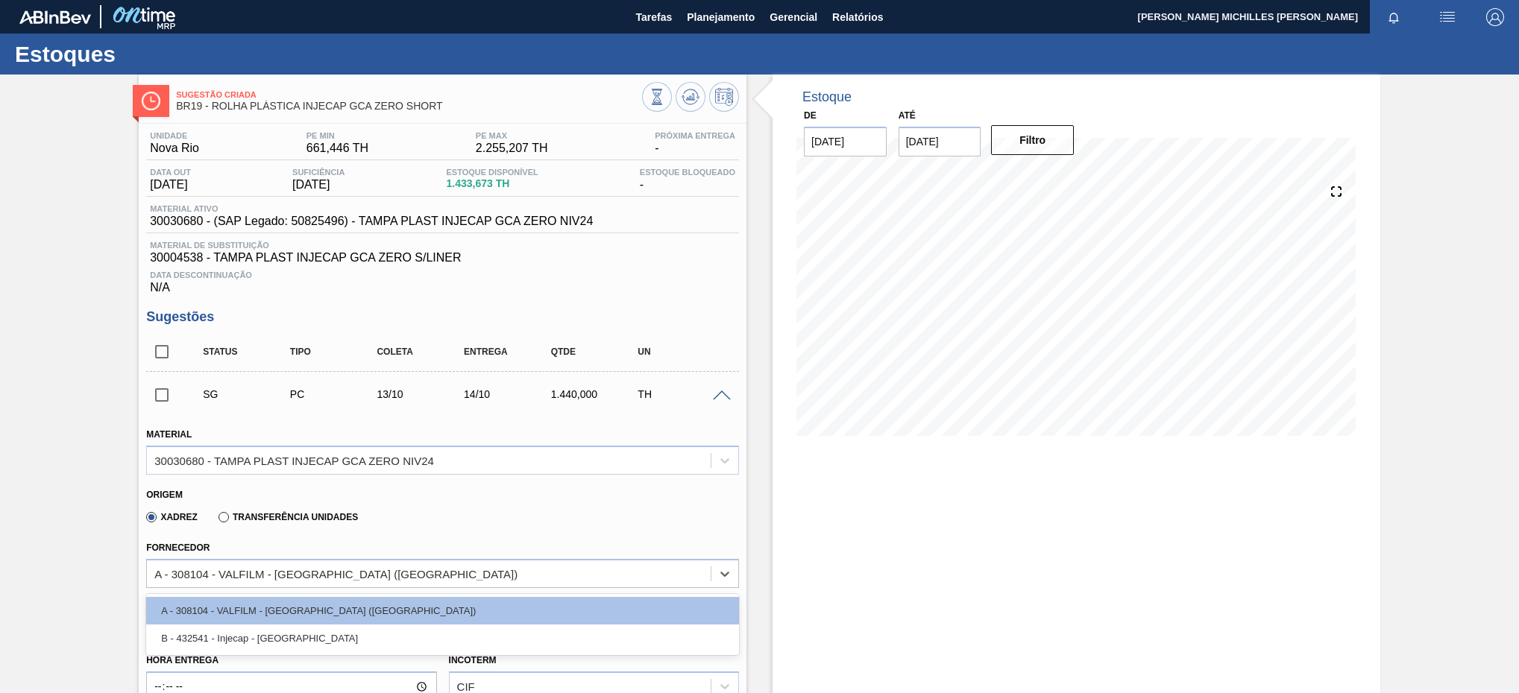
scroll to position [224, 0]
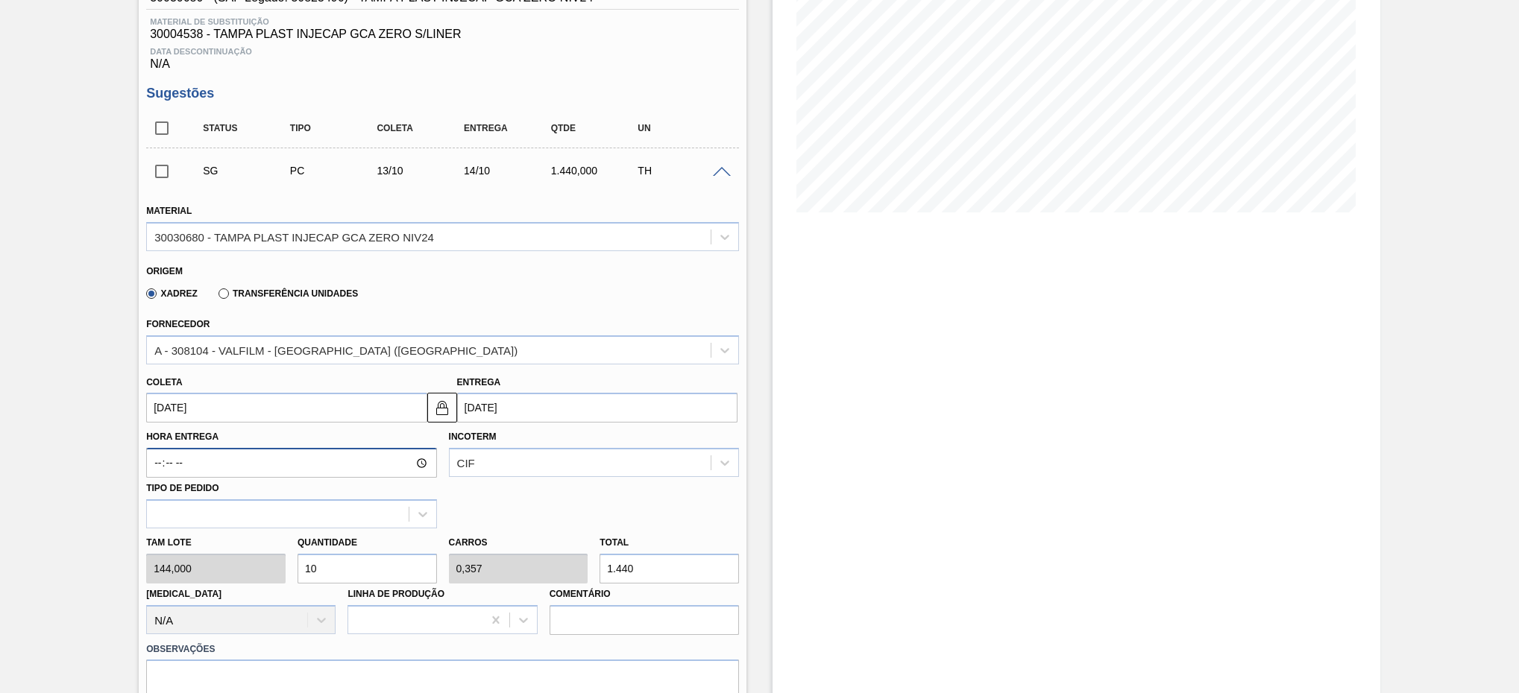
click at [332, 466] on input "Hora Entrega" at bounding box center [291, 463] width 290 height 30
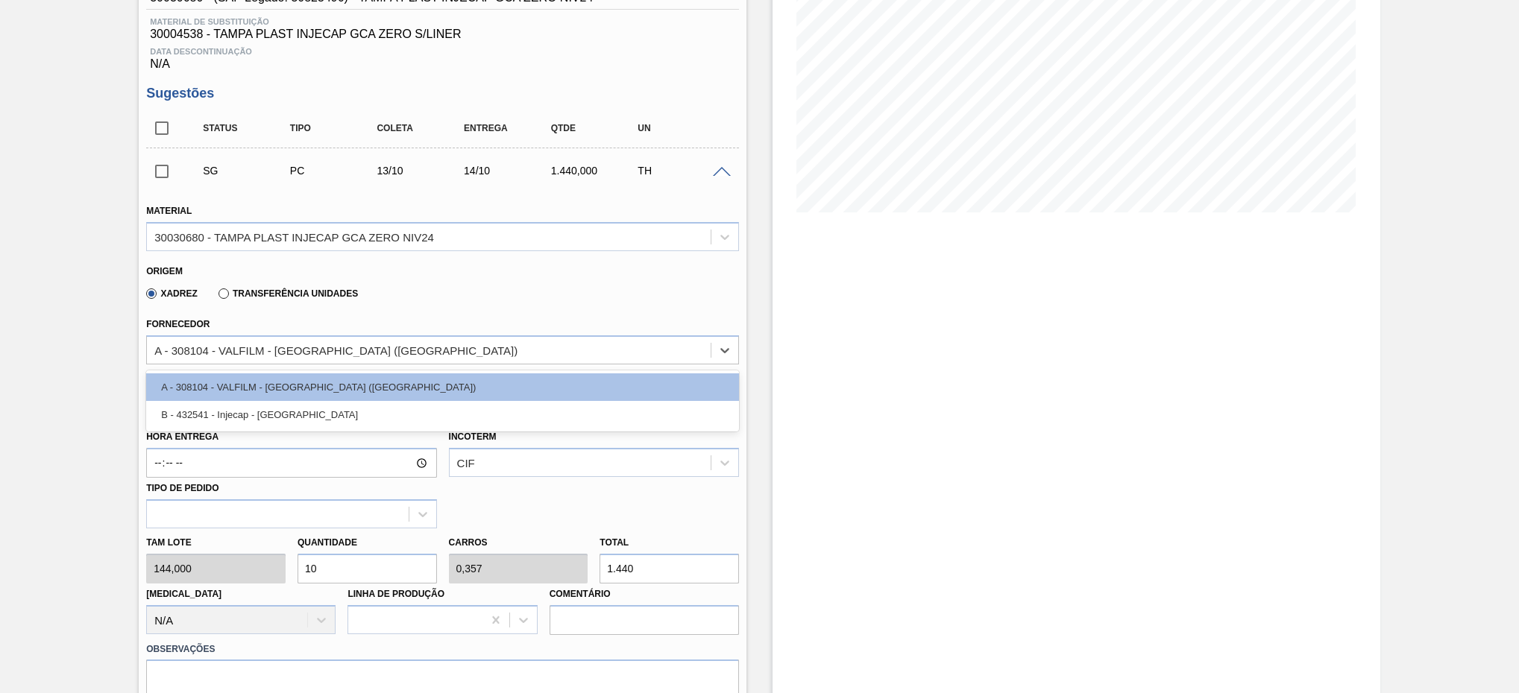
drag, startPoint x: 162, startPoint y: 356, endPoint x: 387, endPoint y: 372, distance: 225.7
click at [392, 374] on div "Material 30030680 - TAMPA PLAST INJECAP GCA ZERO NIV24 Origem Xadrez Transferên…" at bounding box center [442, 467] width 593 height 557
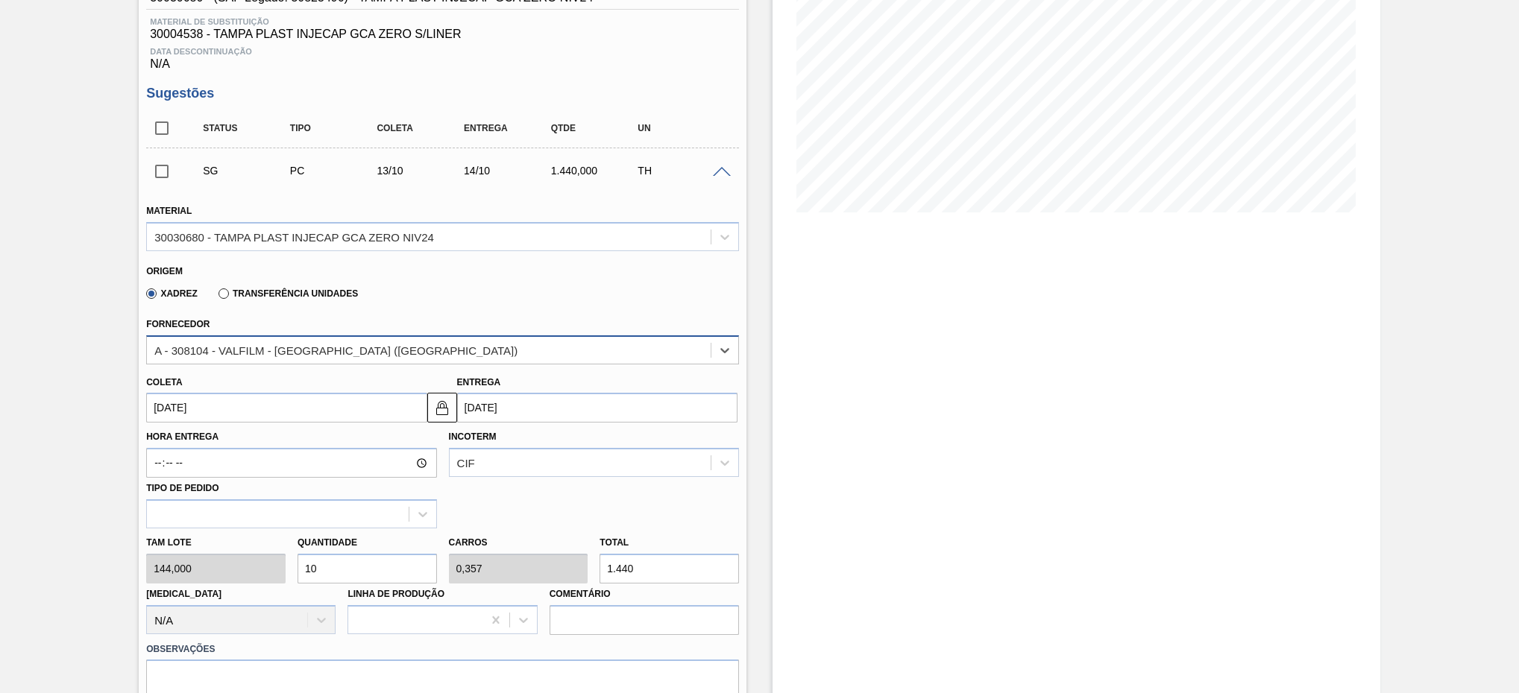
click at [378, 361] on div "A - 308104 - VALFILM - [GEOGRAPHIC_DATA] ([GEOGRAPHIC_DATA])" at bounding box center [429, 350] width 564 height 22
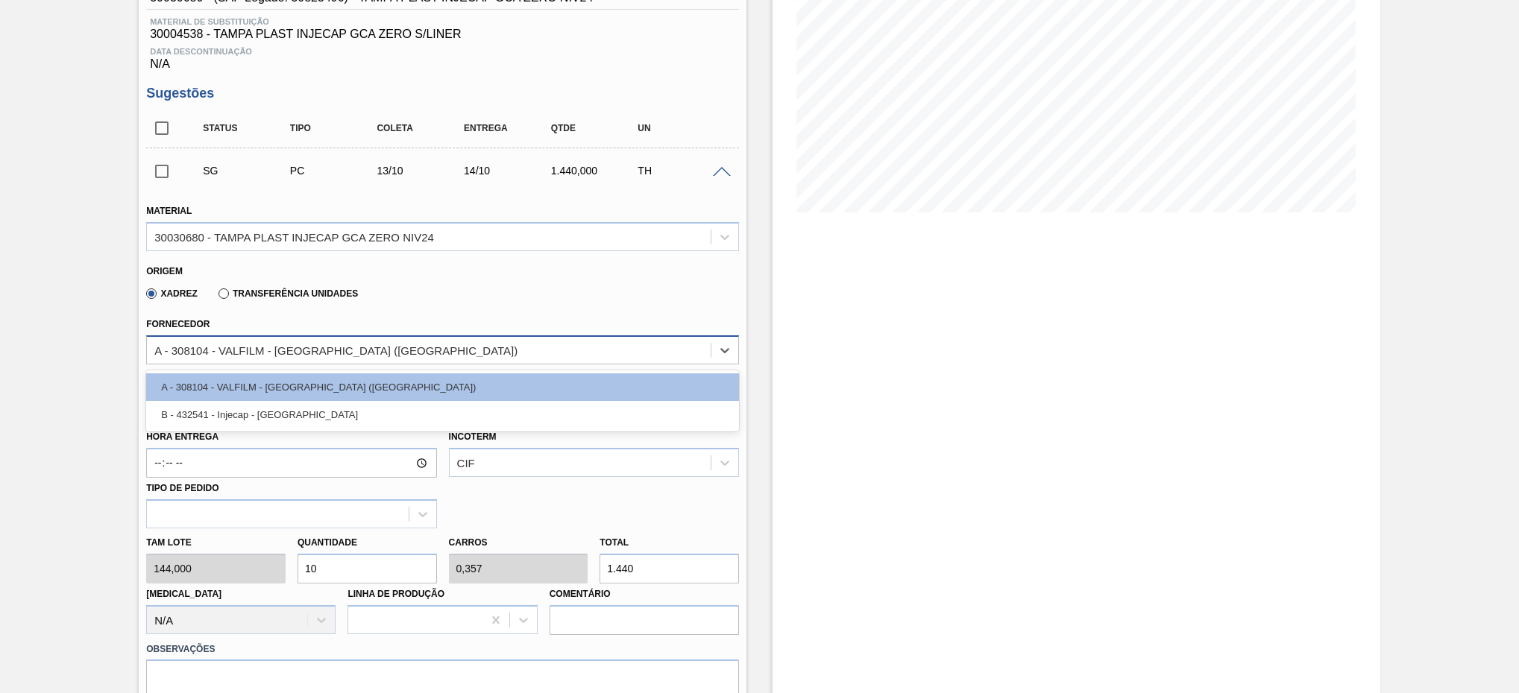
drag, startPoint x: 372, startPoint y: 349, endPoint x: 255, endPoint y: 350, distance: 117.1
click at [253, 349] on div "A - 308104 - VALFILM - [GEOGRAPHIC_DATA] ([GEOGRAPHIC_DATA])" at bounding box center [429, 350] width 564 height 22
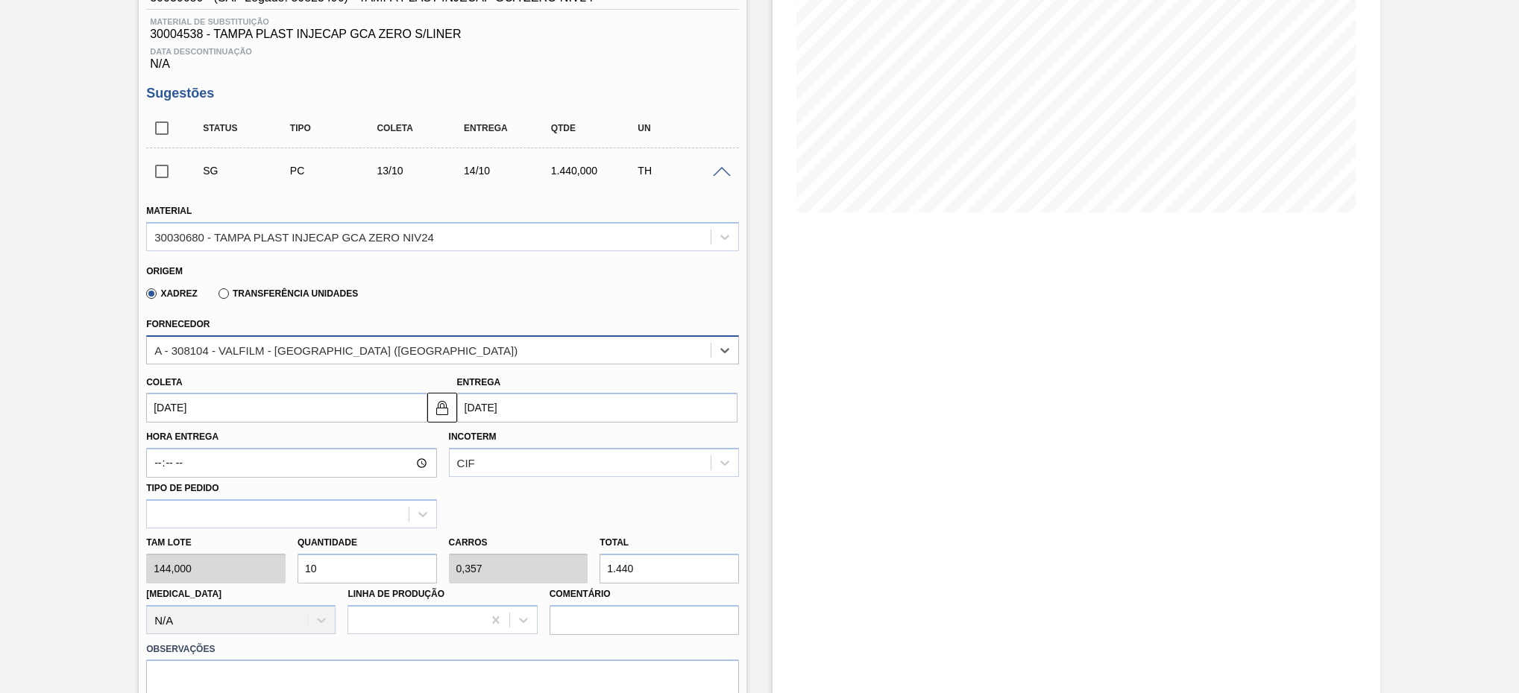
click at [372, 358] on div "A - 308104 - VALFILM - [GEOGRAPHIC_DATA] ([GEOGRAPHIC_DATA])" at bounding box center [429, 350] width 564 height 22
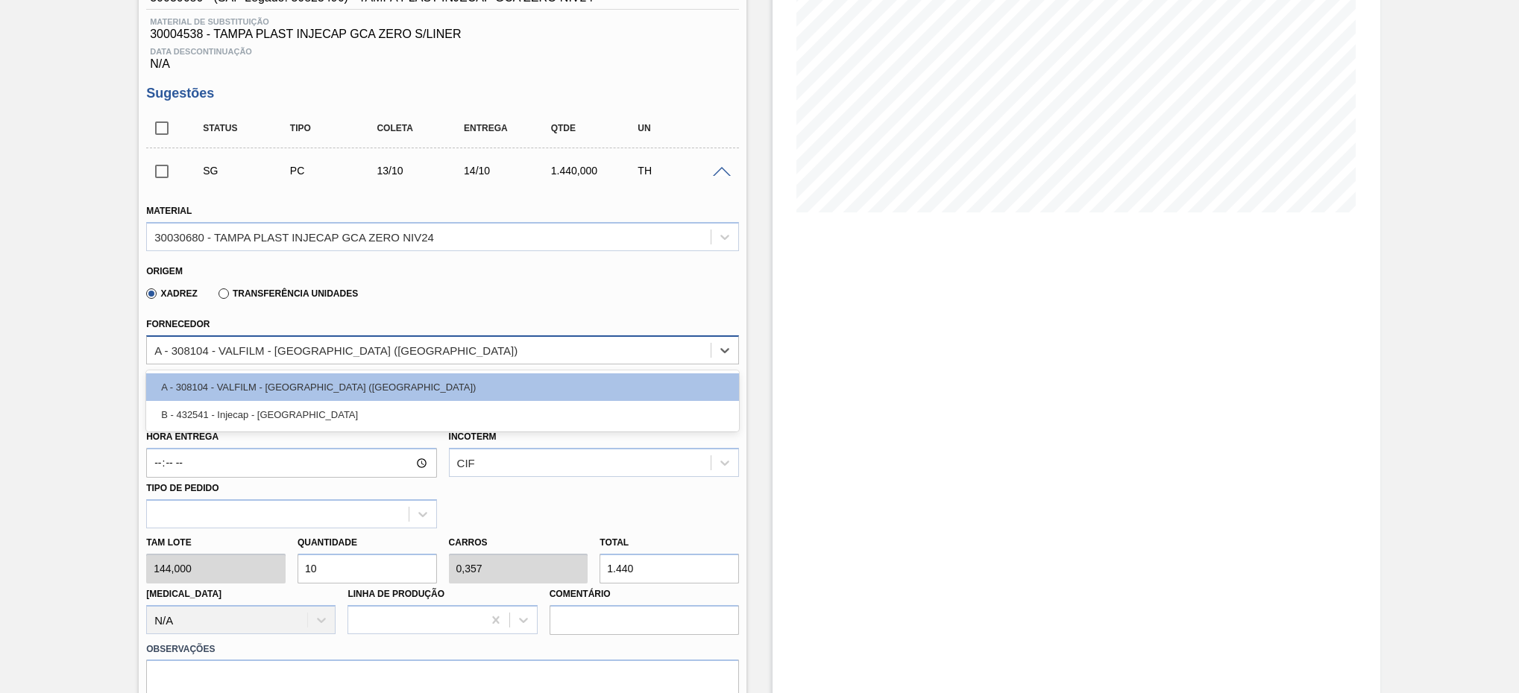
click at [367, 360] on div "A - 308104 - VALFILM - [GEOGRAPHIC_DATA] ([GEOGRAPHIC_DATA])" at bounding box center [429, 350] width 564 height 22
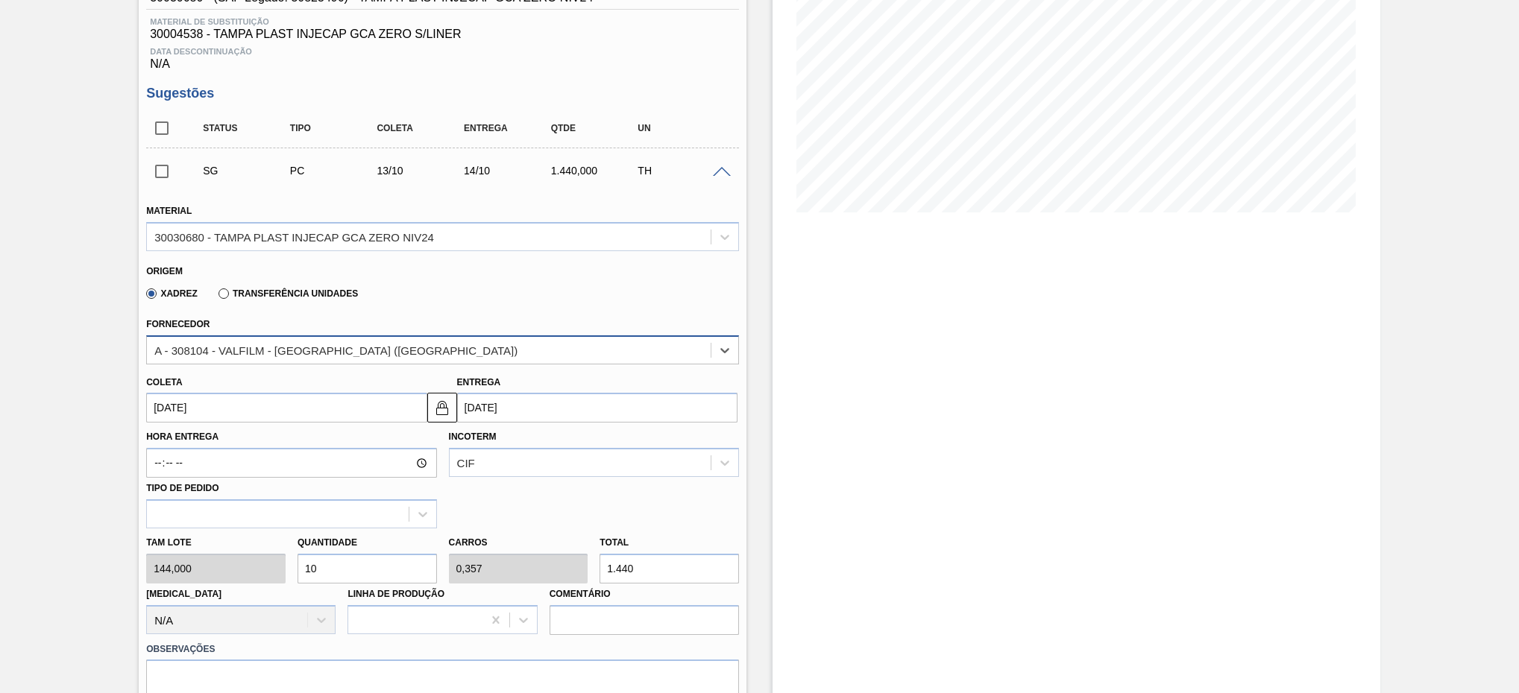
click at [367, 361] on div "A - 308104 - VALFILM - [GEOGRAPHIC_DATA] ([GEOGRAPHIC_DATA])" at bounding box center [429, 350] width 564 height 22
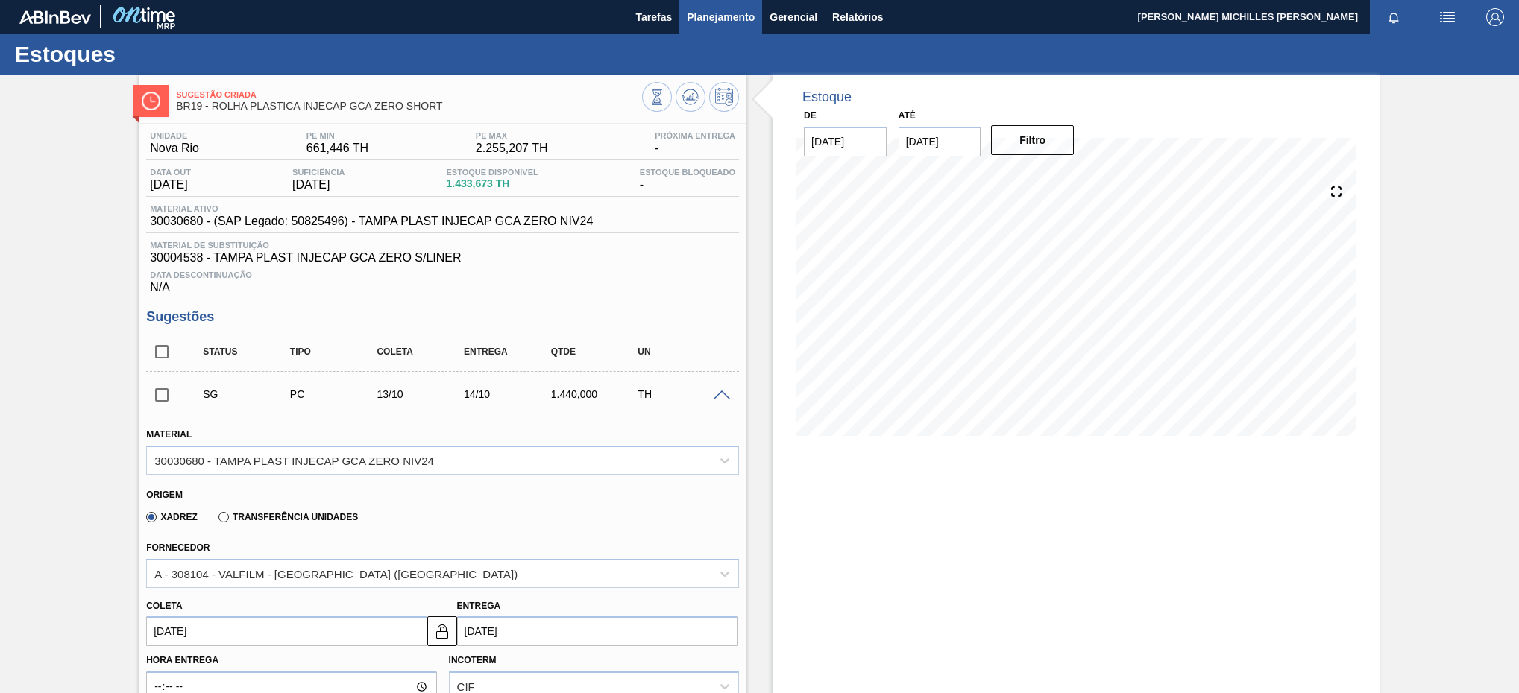
click at [712, 25] on button "Planejamento" at bounding box center [720, 17] width 83 height 34
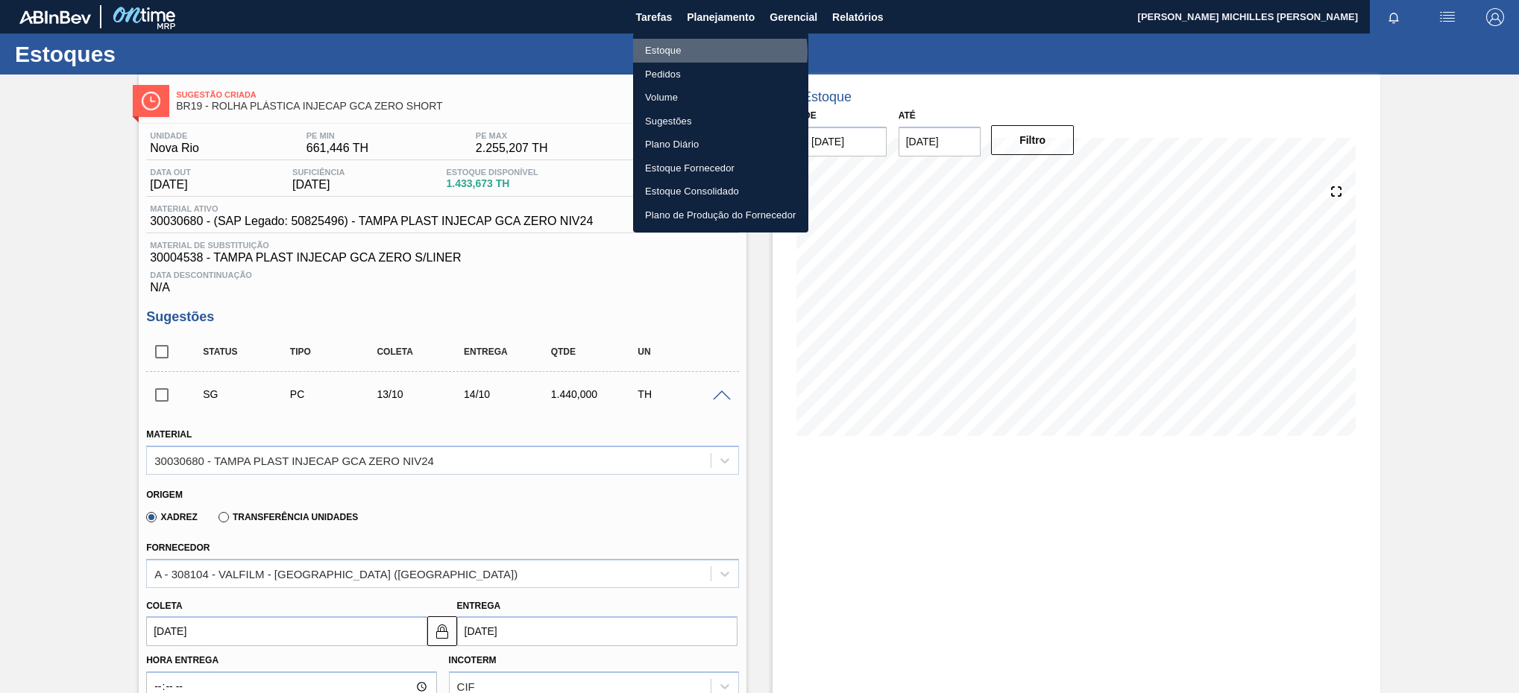
click at [712, 54] on li "Estoque" at bounding box center [720, 51] width 175 height 24
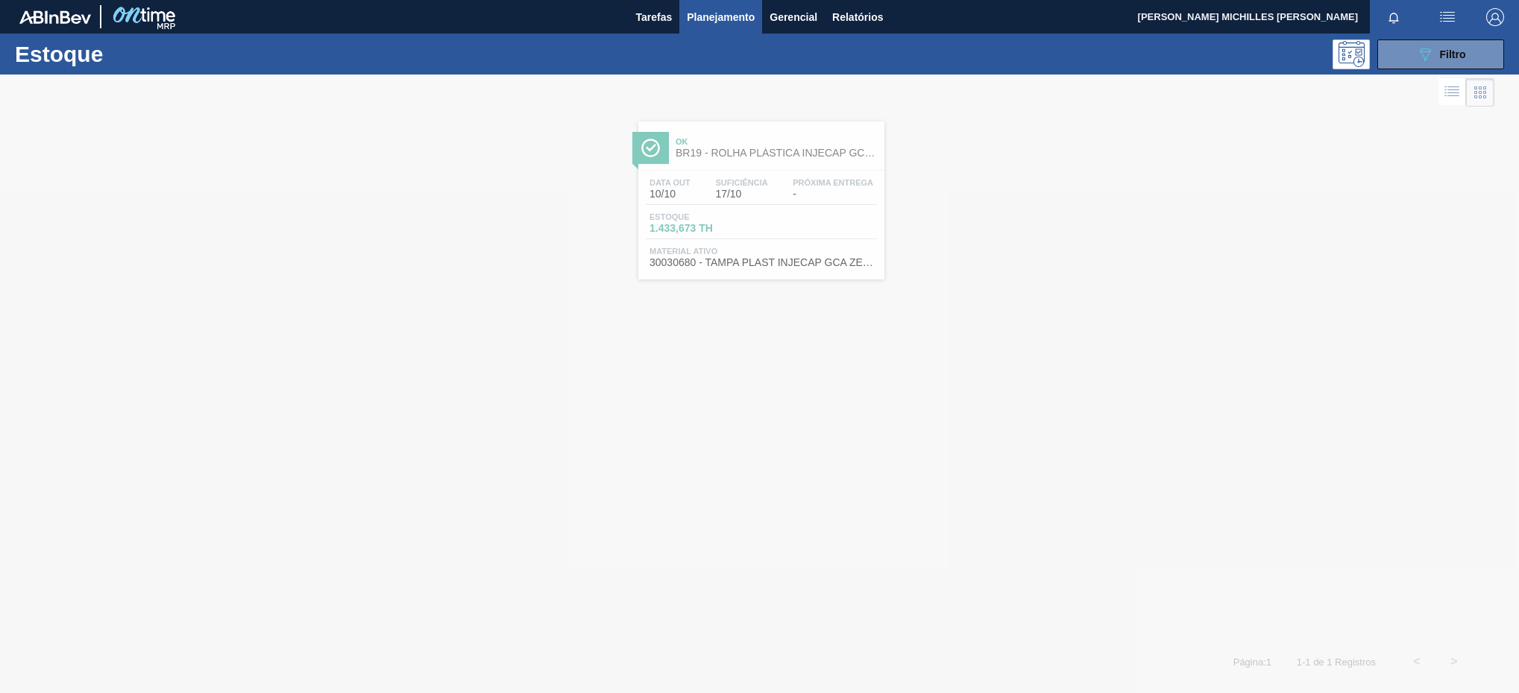
drag, startPoint x: 1408, startPoint y: 59, endPoint x: 1411, endPoint y: 89, distance: 30.8
click at [1409, 60] on button "089F7B8B-B2A5-4AFE-B5C0-19BA573D28AC Filtro" at bounding box center [1440, 55] width 127 height 30
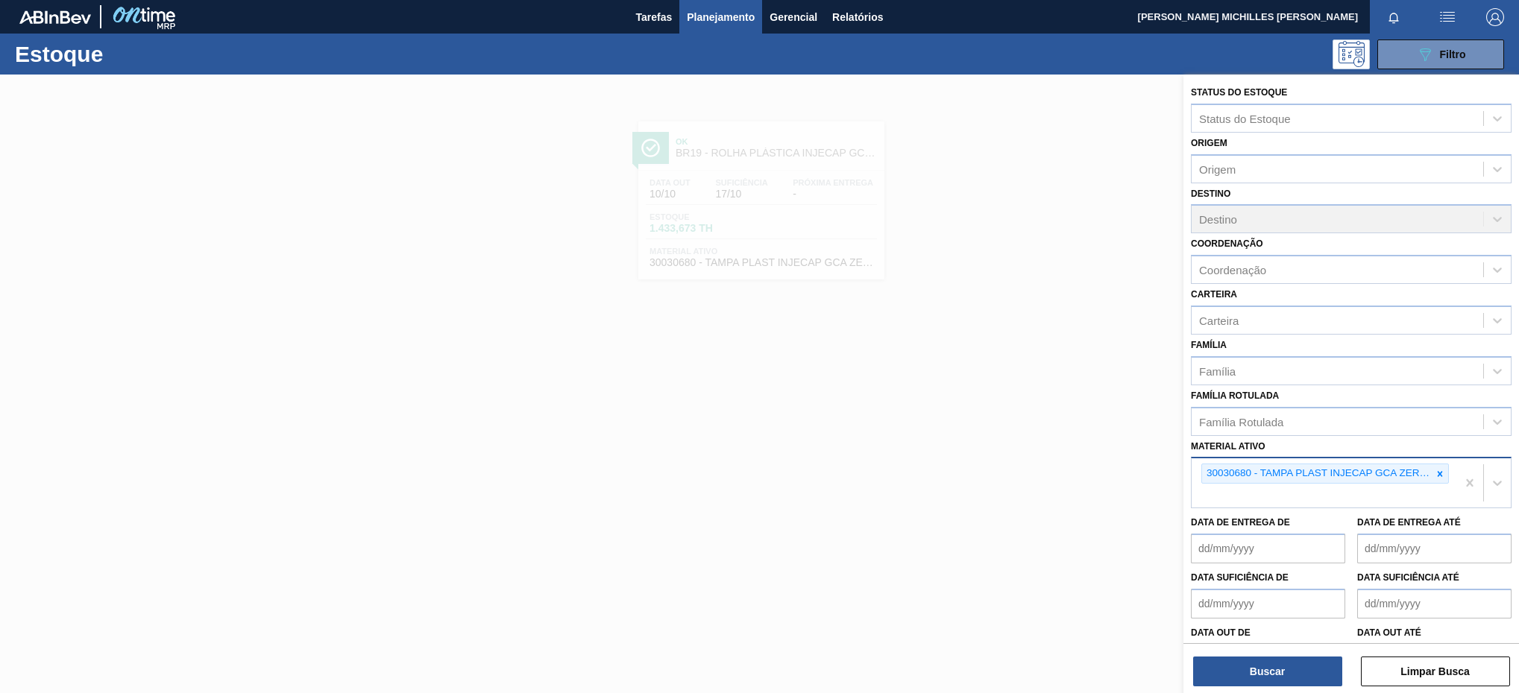
drag, startPoint x: 1432, startPoint y: 468, endPoint x: 1436, endPoint y: 483, distance: 15.4
click at [1435, 473] on icon at bounding box center [1440, 474] width 10 height 10
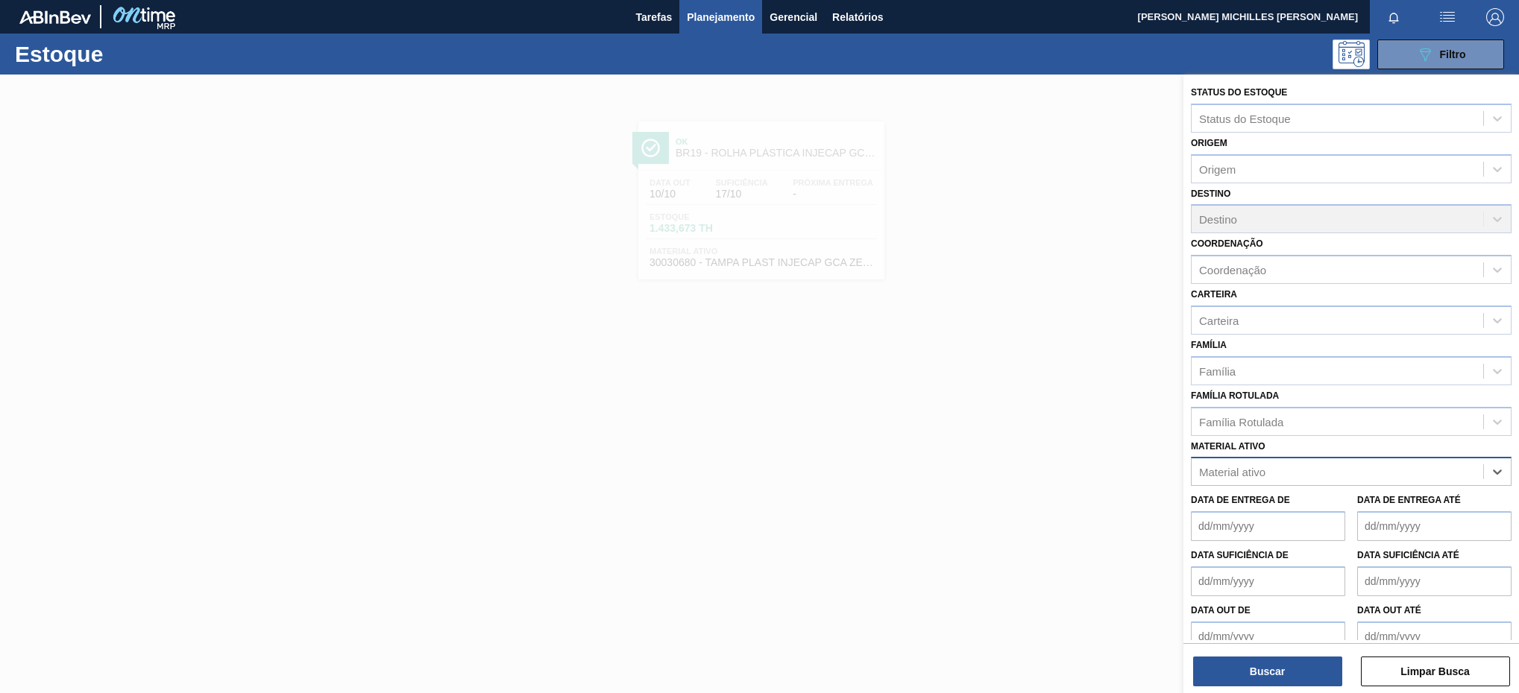
paste ativo "30003105"
type ativo "30003105"
click at [1380, 508] on div "30003105 - ADESIVO TECHNOMELT EM 362" at bounding box center [1351, 509] width 321 height 28
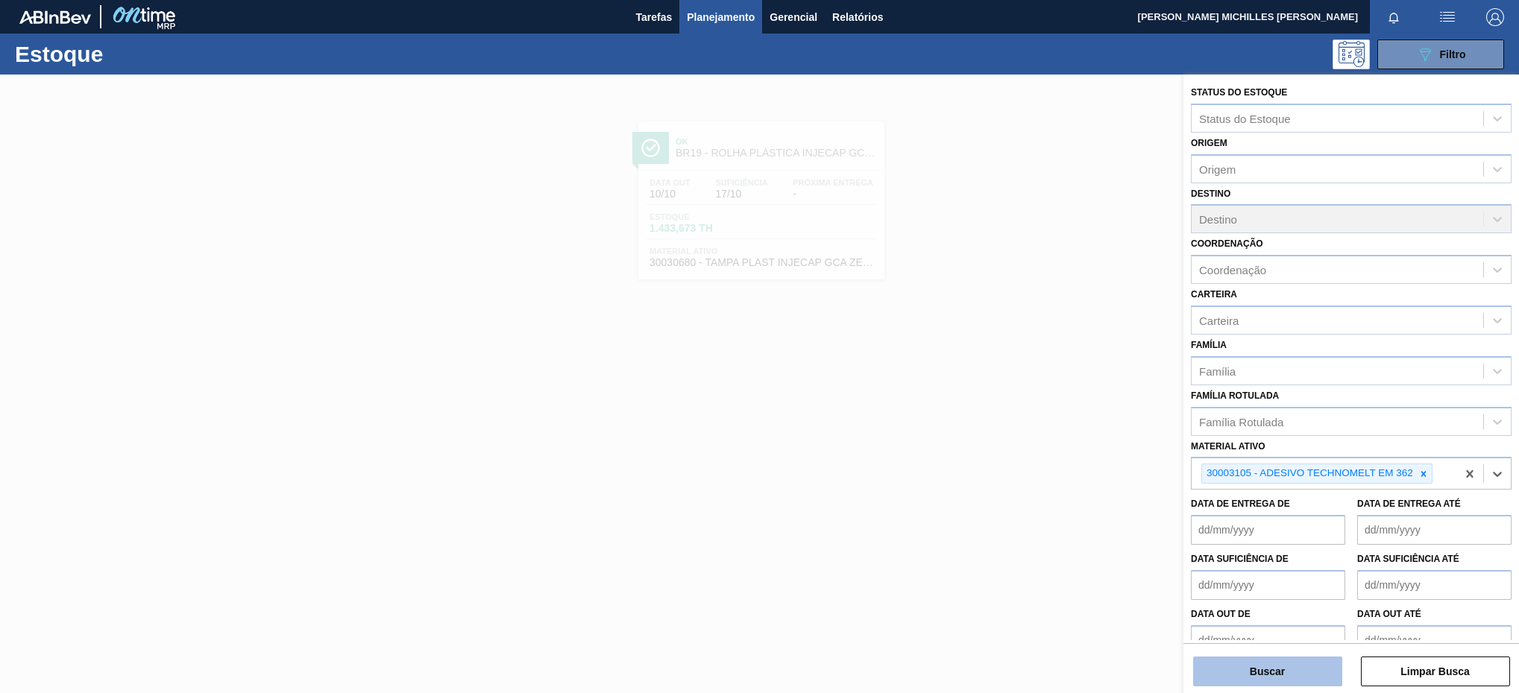
click at [1303, 673] on button "Buscar" at bounding box center [1267, 672] width 149 height 30
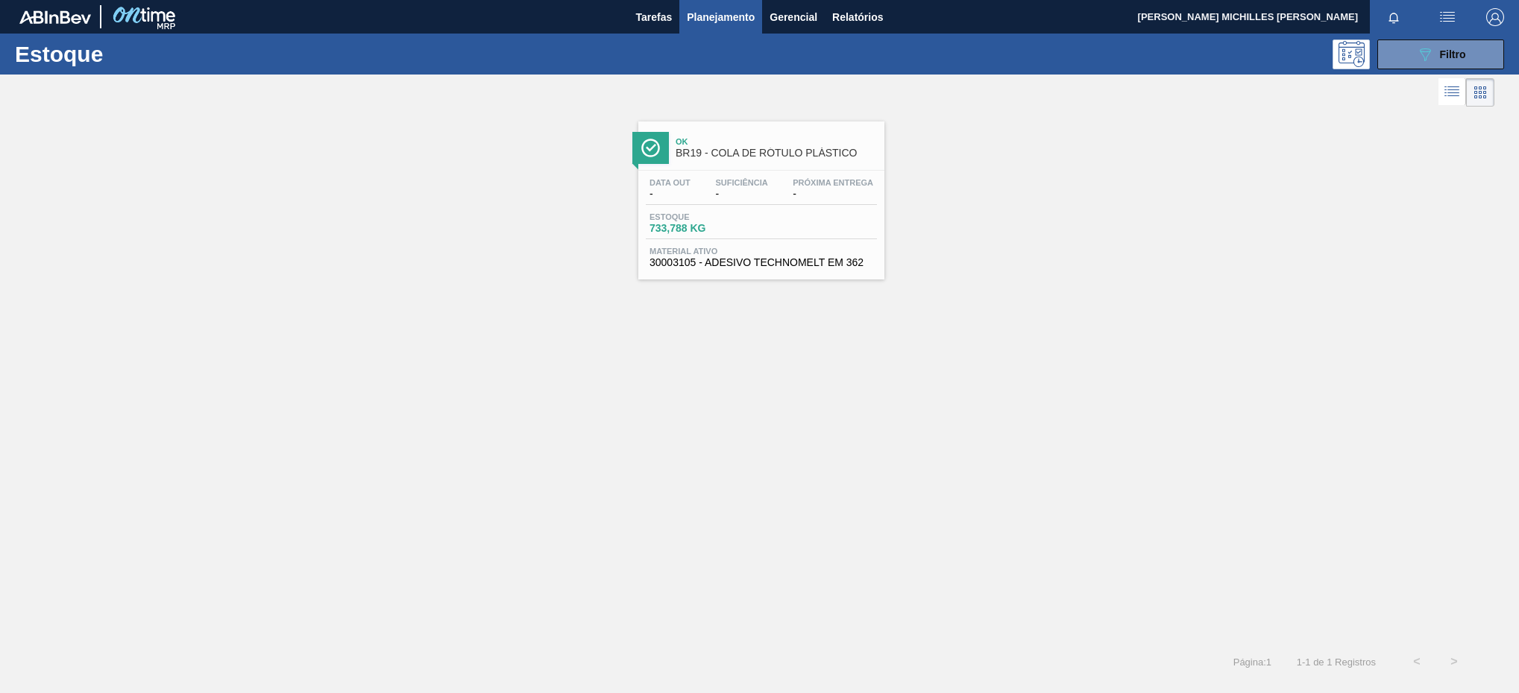
click at [766, 187] on span "Suficiência" at bounding box center [741, 182] width 52 height 9
